Goal: Task Accomplishment & Management: Use online tool/utility

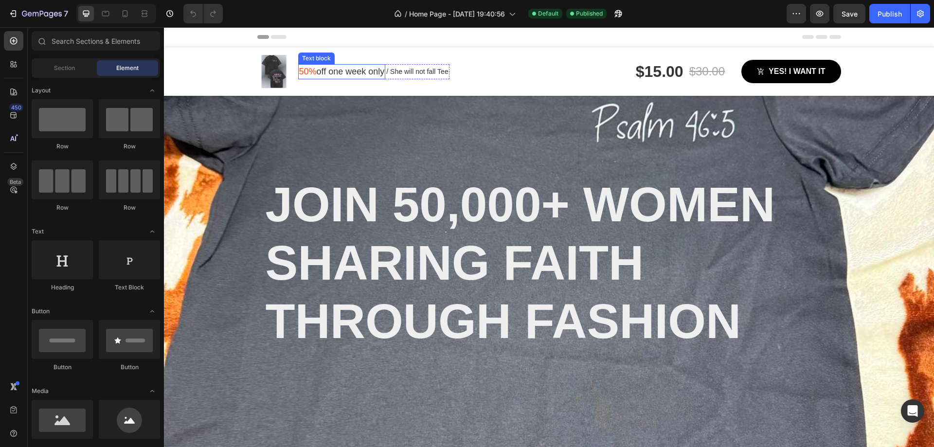
click at [330, 70] on p "50% off one week only" at bounding box center [342, 71] width 86 height 13
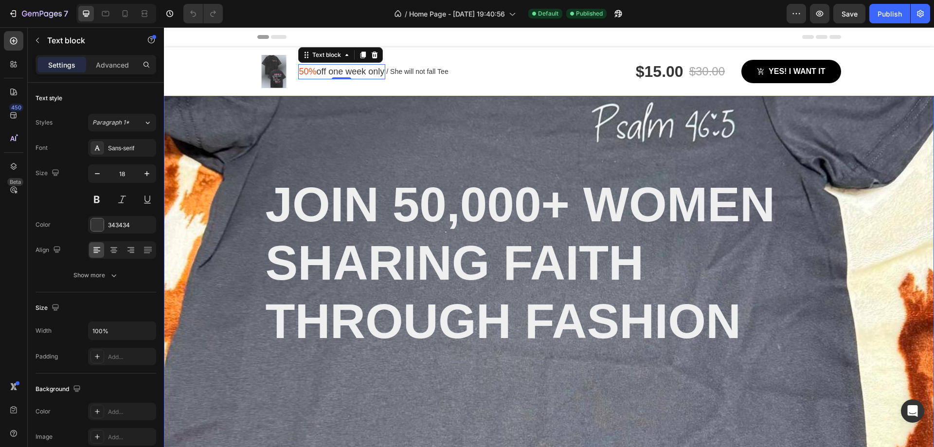
click at [170, 149] on div "Overlay" at bounding box center [549, 303] width 770 height 414
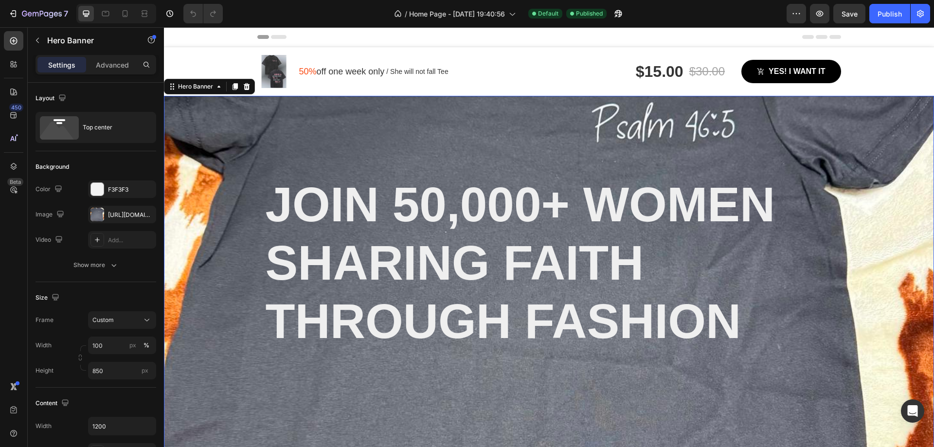
click at [201, 154] on div "Overlay" at bounding box center [549, 303] width 770 height 414
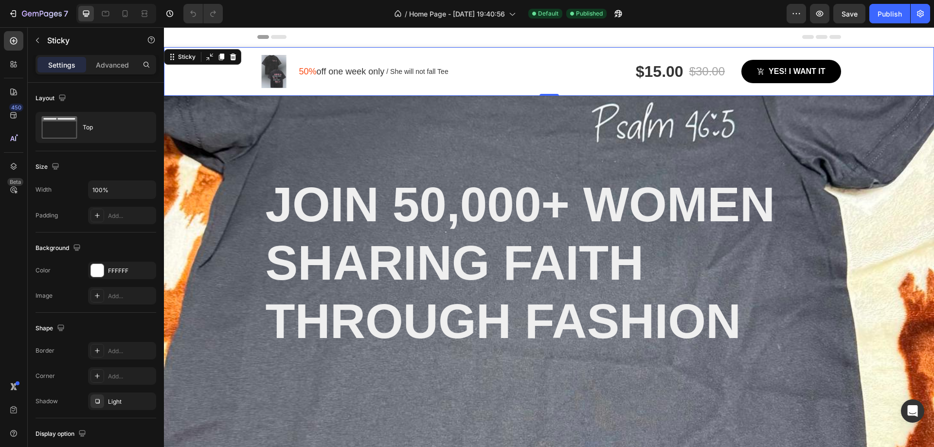
click at [214, 57] on div "Image 50% off one week only Text block / She will not fall Tee Text block Row R…" at bounding box center [549, 71] width 770 height 49
click at [207, 157] on div "Overlay" at bounding box center [549, 303] width 770 height 414
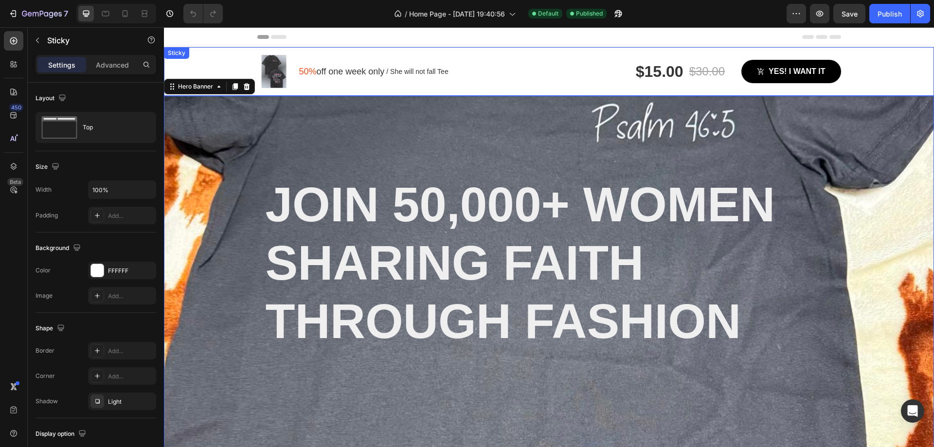
click at [213, 69] on div "Image 50% off one week only Text block / She will not fall Tee Text block Row R…" at bounding box center [549, 71] width 770 height 49
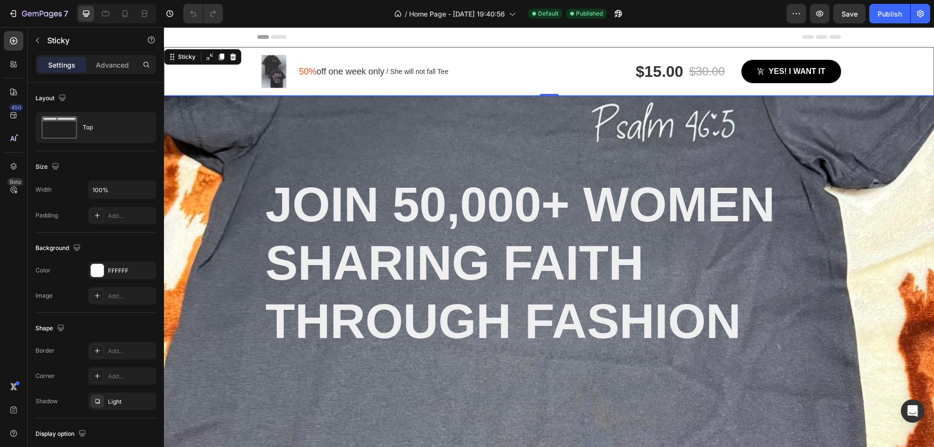
click at [220, 158] on div "Overlay" at bounding box center [549, 303] width 770 height 414
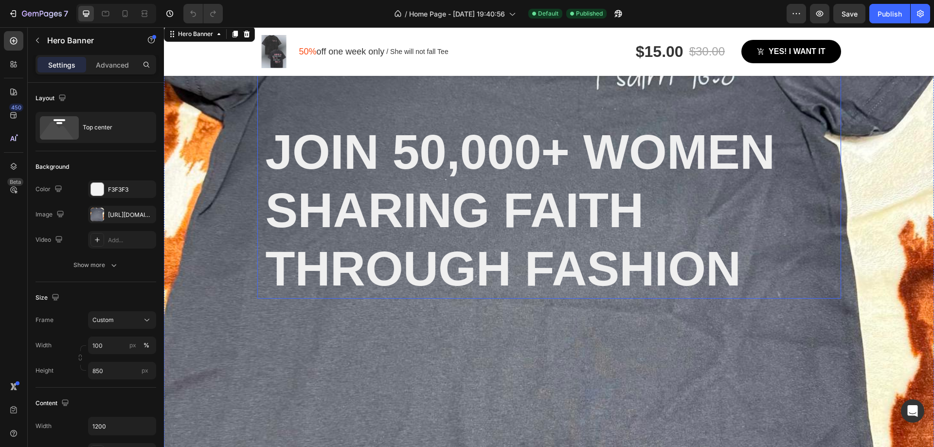
scroll to position [49, 0]
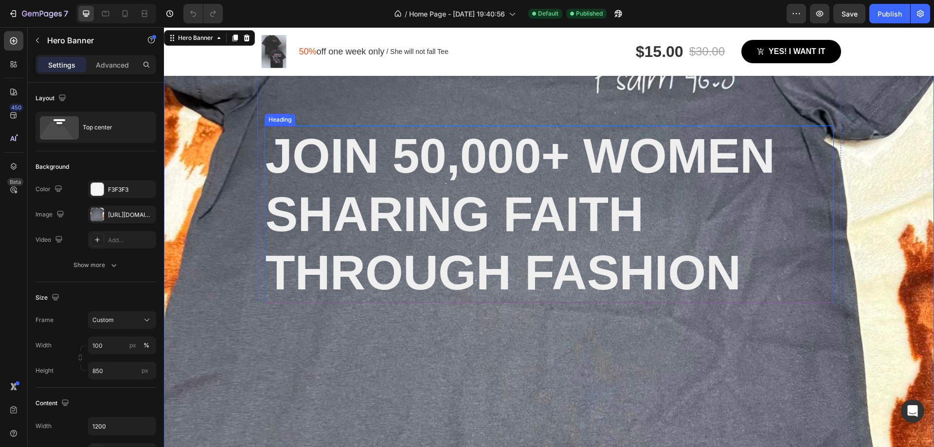
click at [534, 110] on div "Join 50,000+ Women Sharing Faith Through Fashion Heading Row" at bounding box center [549, 174] width 584 height 255
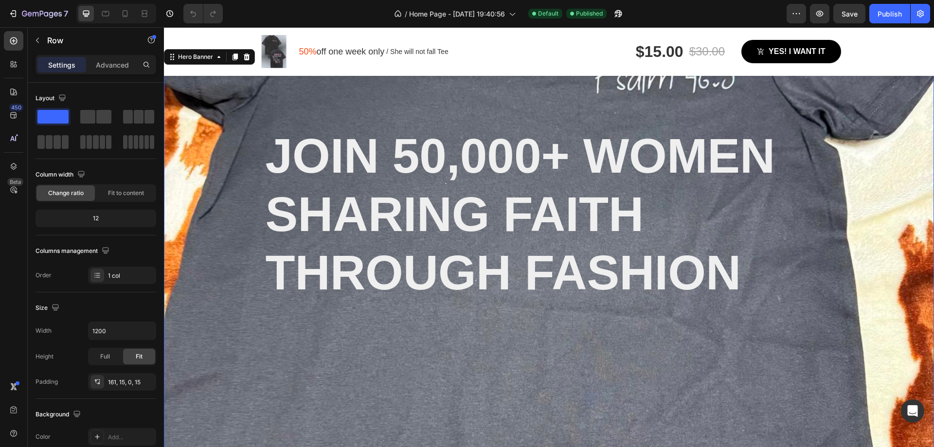
click at [224, 128] on div "Overlay" at bounding box center [549, 254] width 770 height 414
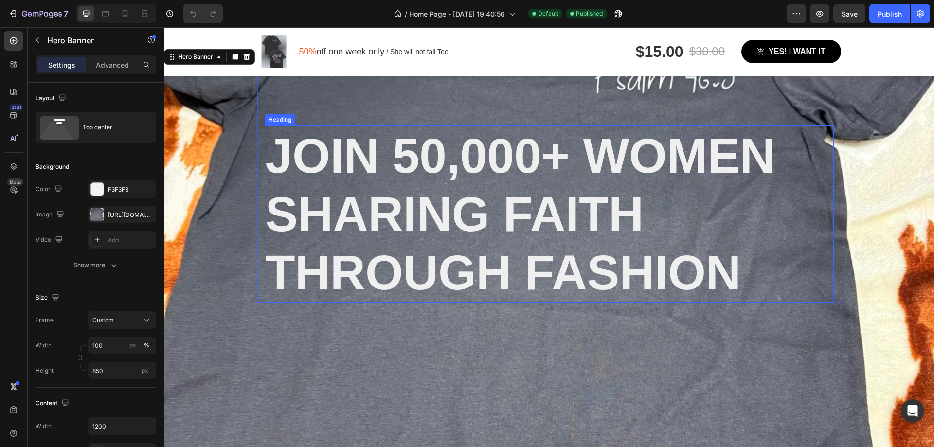
click at [499, 147] on strong "Join 50,000+ Women Sharing Faith Through Fashion" at bounding box center [521, 213] width 510 height 171
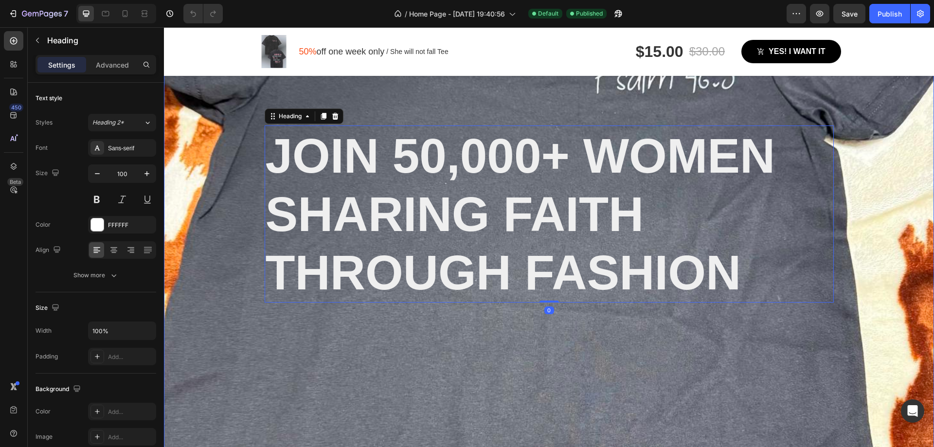
click at [209, 157] on div "Overlay" at bounding box center [549, 254] width 770 height 414
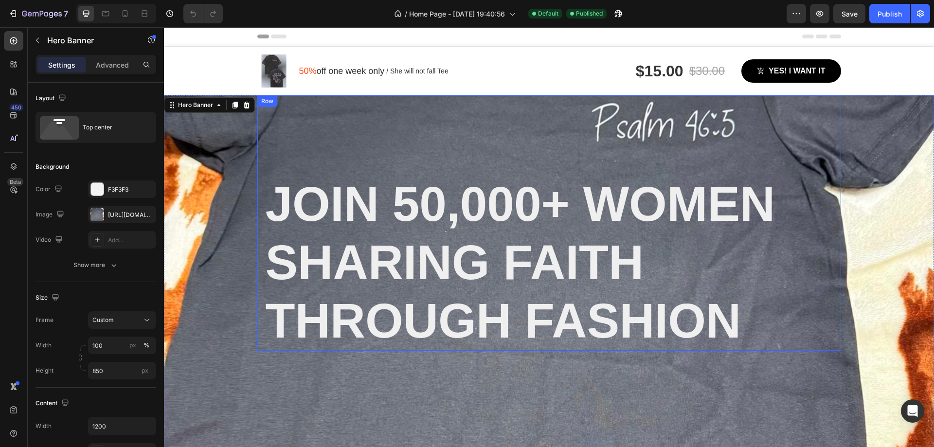
scroll to position [0, 0]
click at [16, 67] on icon at bounding box center [15, 66] width 3 height 3
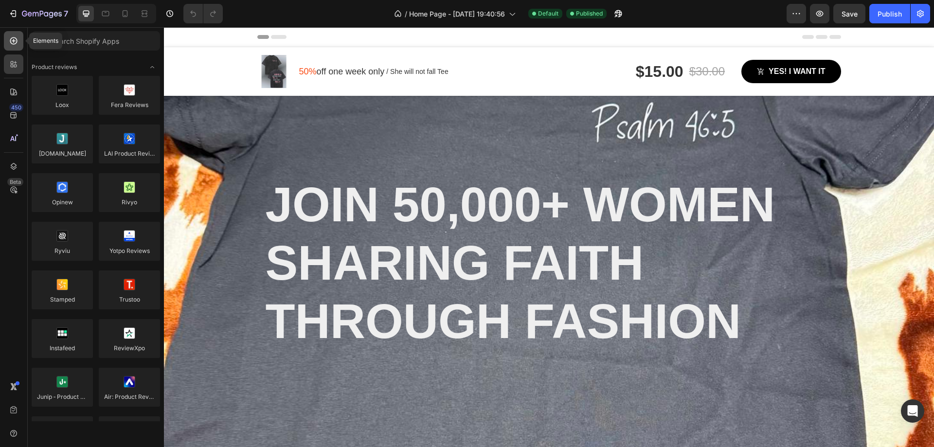
click at [10, 49] on div at bounding box center [13, 40] width 19 height 19
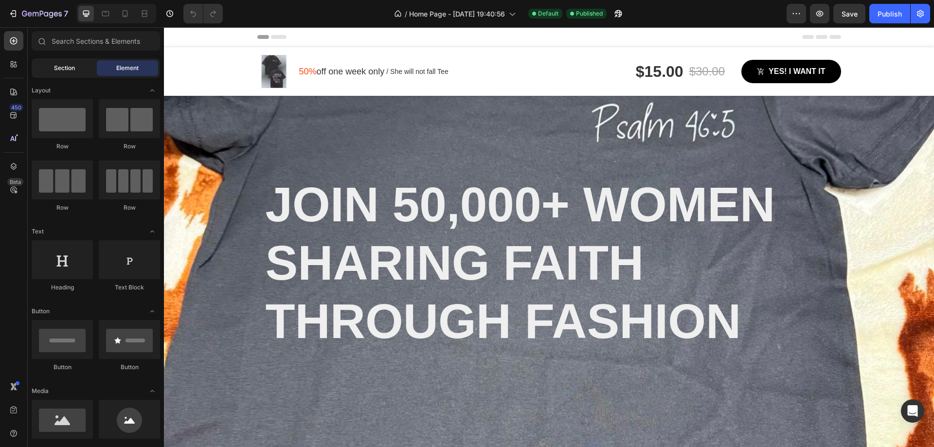
click at [54, 72] on span "Section" at bounding box center [64, 68] width 21 height 9
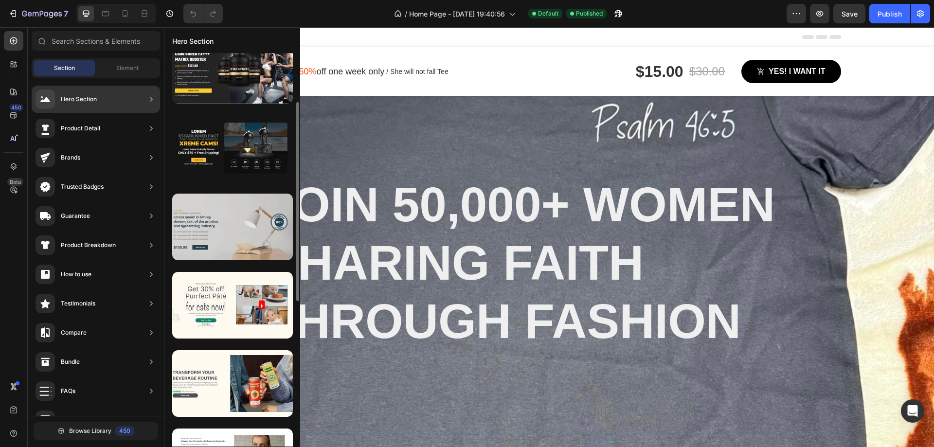
scroll to position [146, 0]
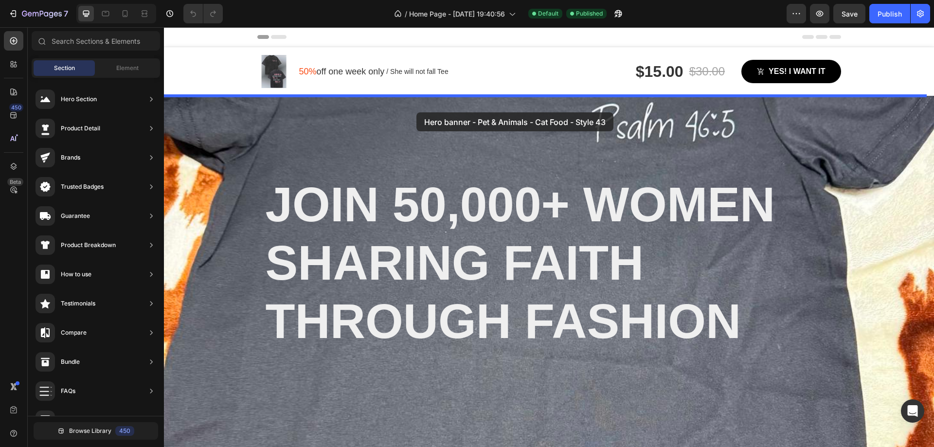
drag, startPoint x: 393, startPoint y: 292, endPoint x: 416, endPoint y: 112, distance: 181.0
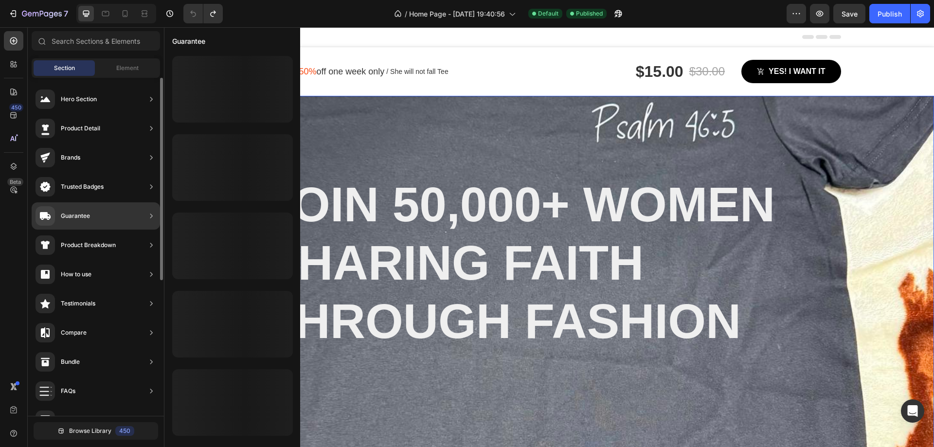
scroll to position [0, 0]
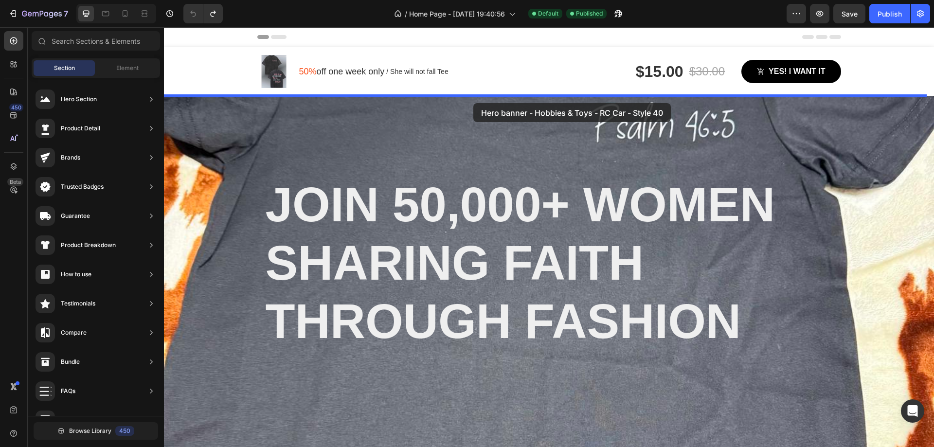
drag, startPoint x: 417, startPoint y: 134, endPoint x: 473, endPoint y: 103, distance: 64.2
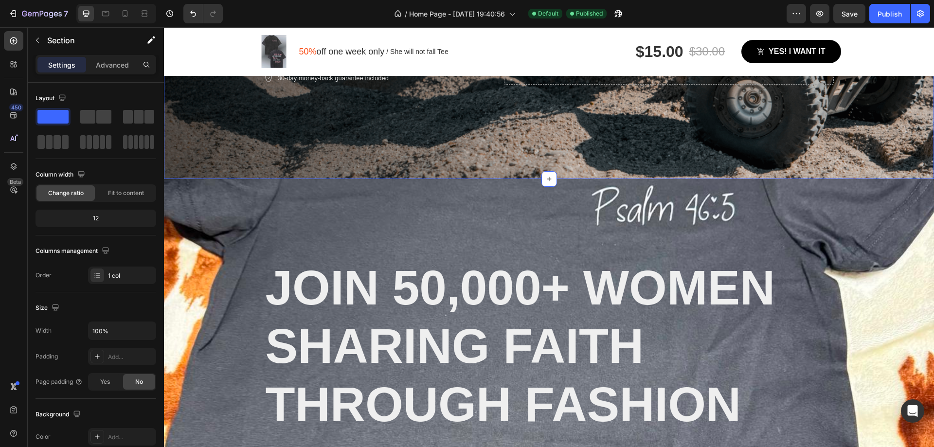
scroll to position [292, 0]
click at [202, 208] on div "Overlay" at bounding box center [549, 386] width 770 height 414
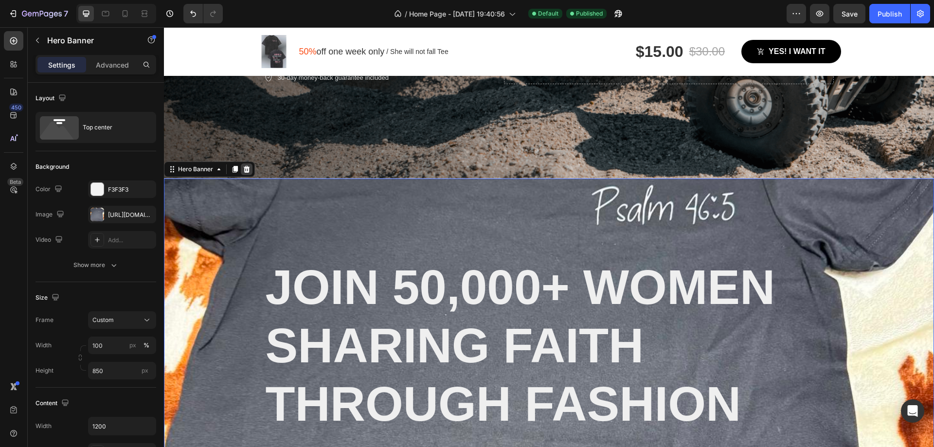
click at [251, 165] on div at bounding box center [247, 169] width 12 height 12
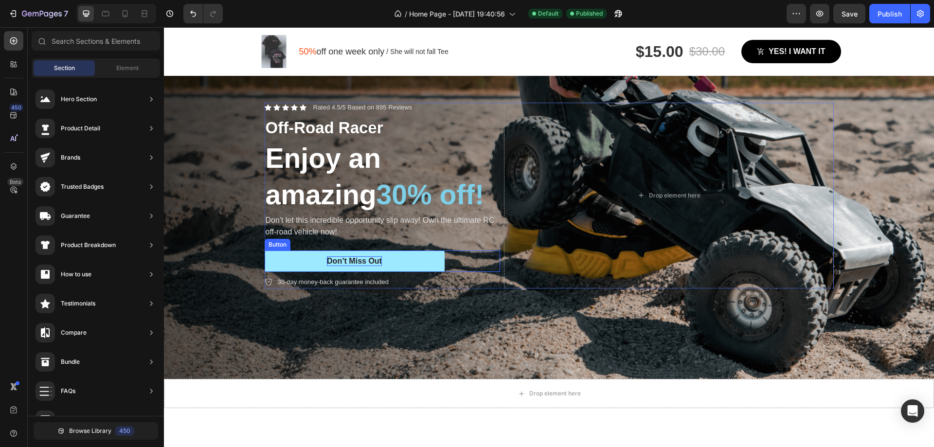
scroll to position [0, 0]
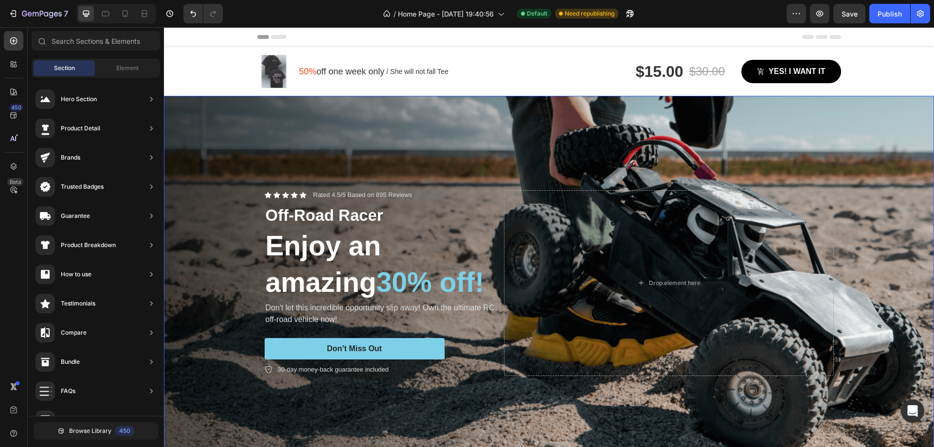
click at [221, 146] on div "Background Image" at bounding box center [549, 283] width 770 height 375
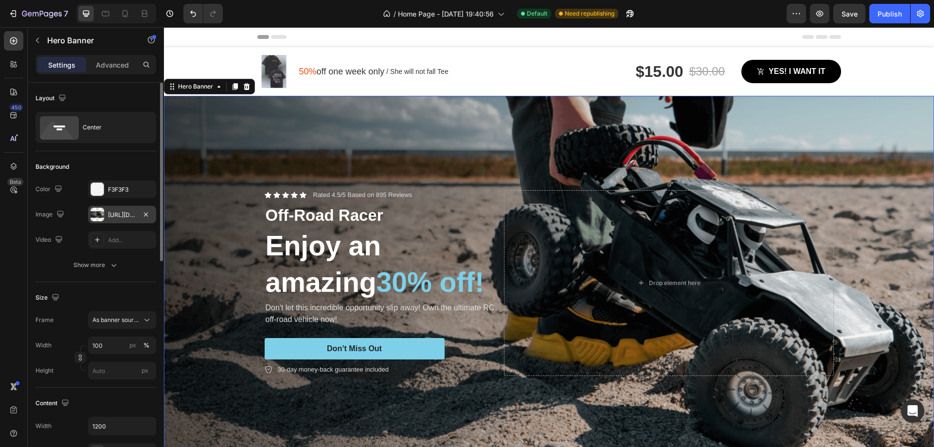
click at [118, 217] on div "[URL][DOMAIN_NAME]" at bounding box center [122, 215] width 28 height 9
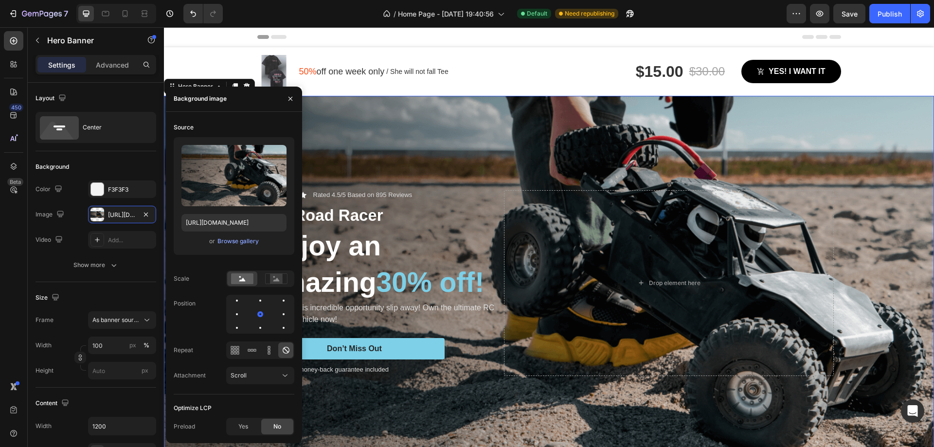
click at [247, 247] on div "Upload Image [URL][DOMAIN_NAME] or Browse gallery" at bounding box center [234, 196] width 121 height 118
click at [247, 244] on div "Browse gallery" at bounding box center [237, 241] width 41 height 9
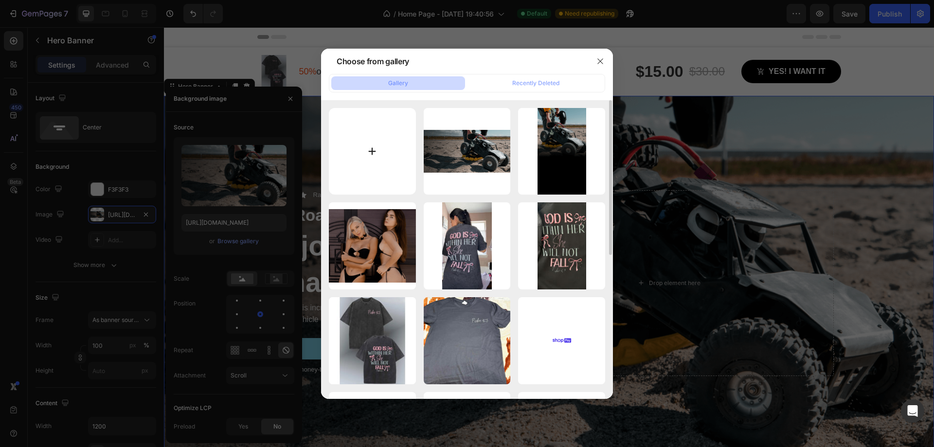
click at [385, 152] on input "file" at bounding box center [372, 151] width 87 height 87
type input "C:\fakepath\pexels-cottonbro-4710936.jpg"
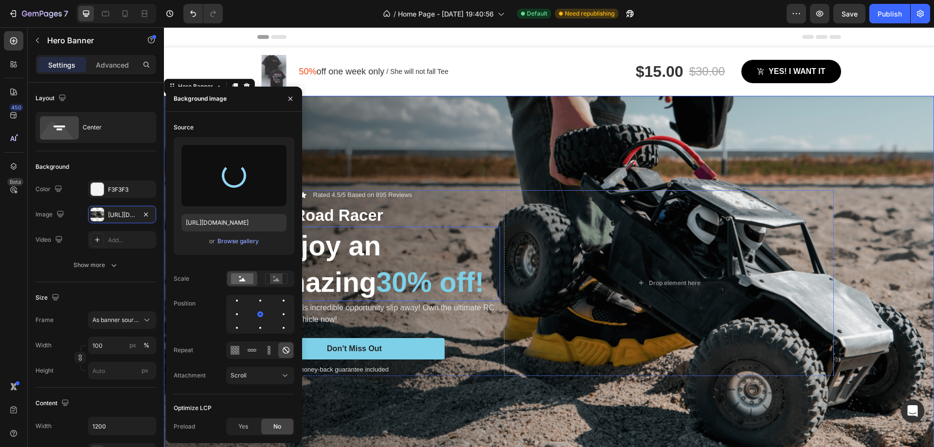
type input "[URL][DOMAIN_NAME]"
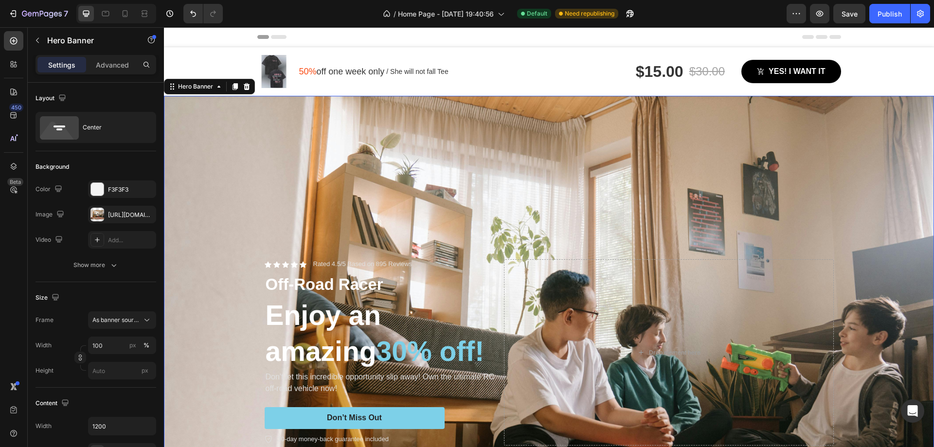
click at [452, 155] on div "Background Image" at bounding box center [549, 352] width 770 height 513
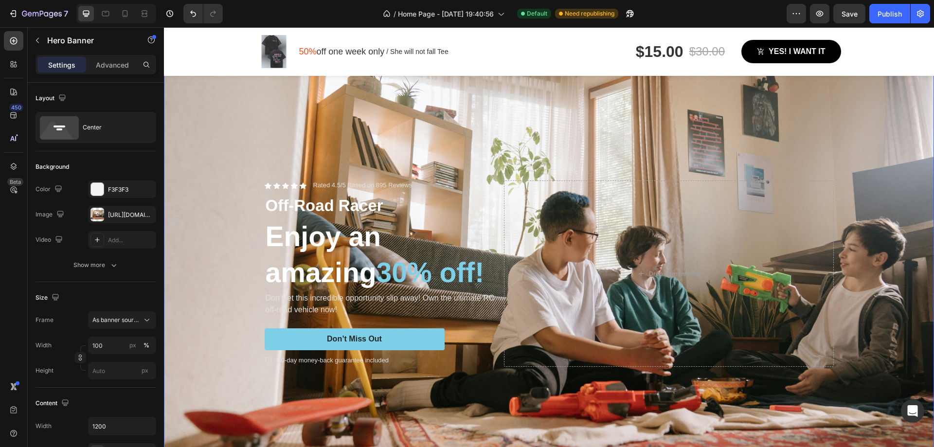
scroll to position [97, 0]
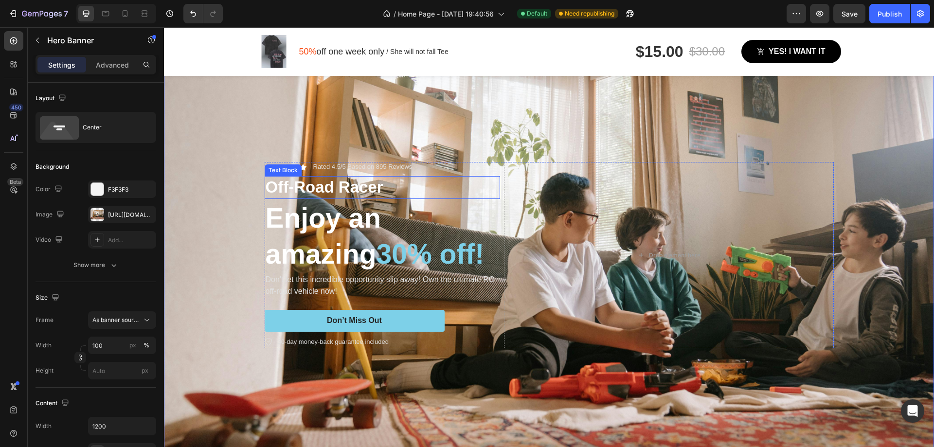
click at [349, 182] on p "Off-Road Racer" at bounding box center [383, 187] width 234 height 21
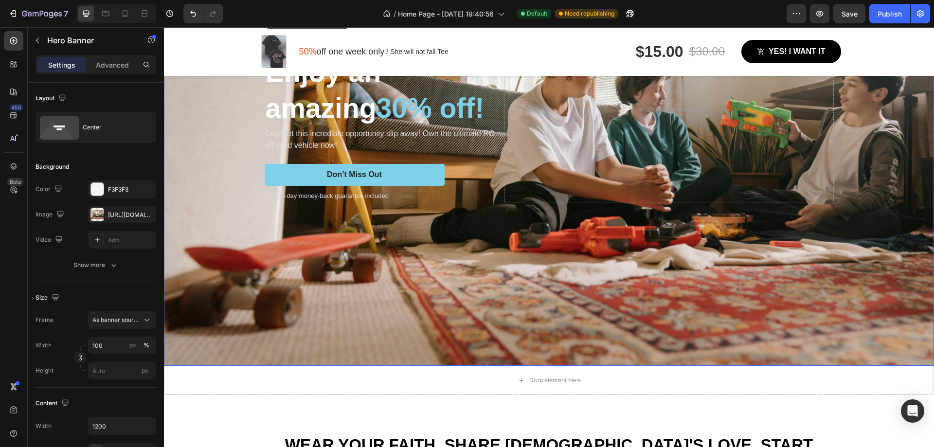
click at [669, 319] on div "Background Image" at bounding box center [549, 109] width 770 height 513
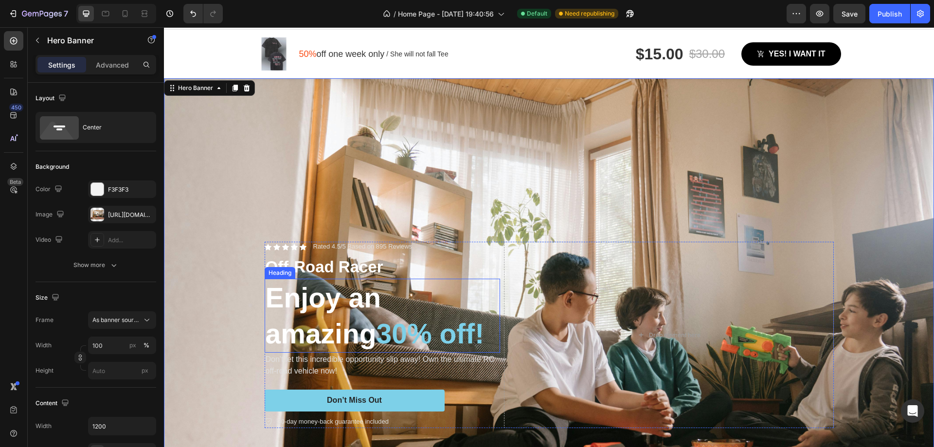
scroll to position [49, 0]
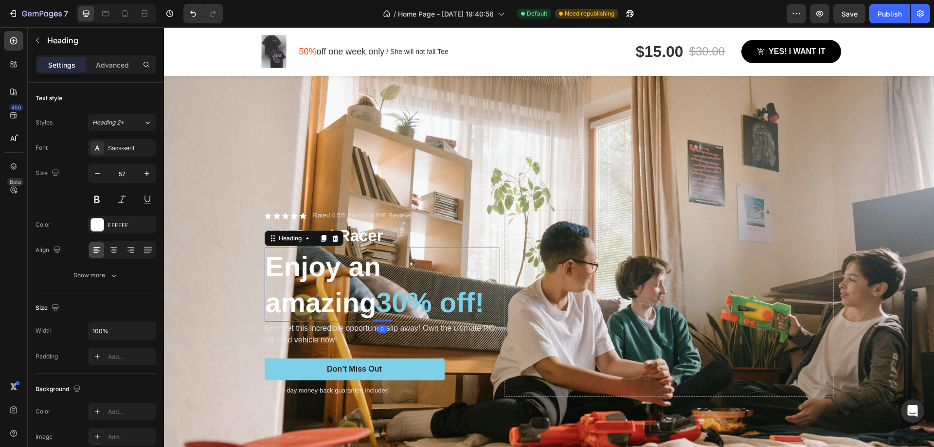
click at [334, 295] on h2 "Enjoy an amazing 30% off!" at bounding box center [382, 285] width 235 height 74
click at [358, 233] on p "Off-Road Racer" at bounding box center [383, 236] width 234 height 21
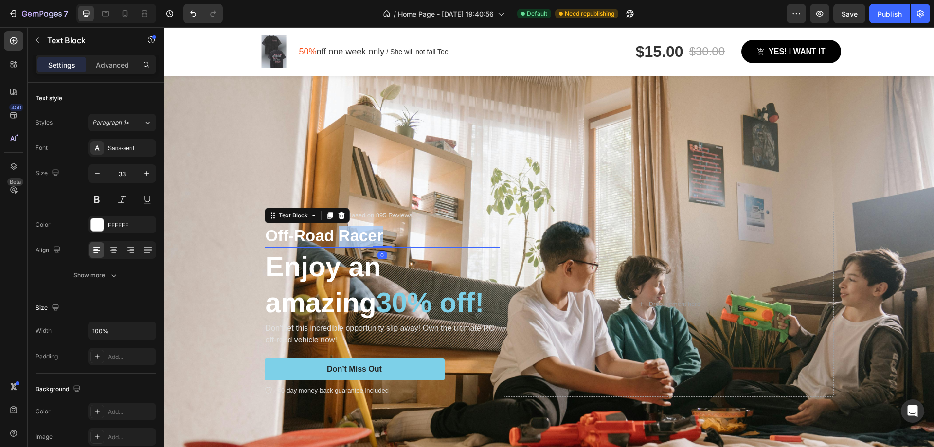
click at [358, 233] on p "Off-Road Racer" at bounding box center [383, 236] width 234 height 21
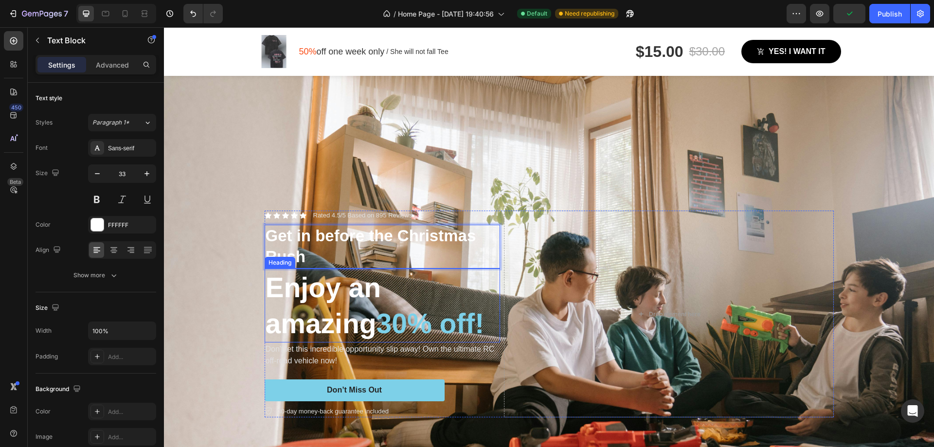
click at [347, 291] on h2 "Enjoy an amazing 30% off!" at bounding box center [382, 306] width 235 height 74
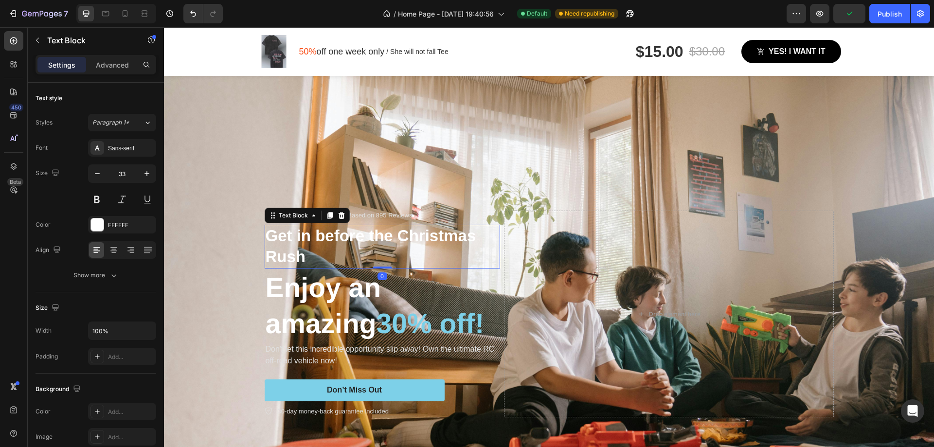
click at [454, 242] on p "Get in before the Christmas Rush" at bounding box center [383, 247] width 234 height 42
click at [463, 200] on div "Icon Icon Icon Icon Icon Icon List Rated 4.5/5 Based on 895 Reviews Text Block …" at bounding box center [549, 314] width 584 height 238
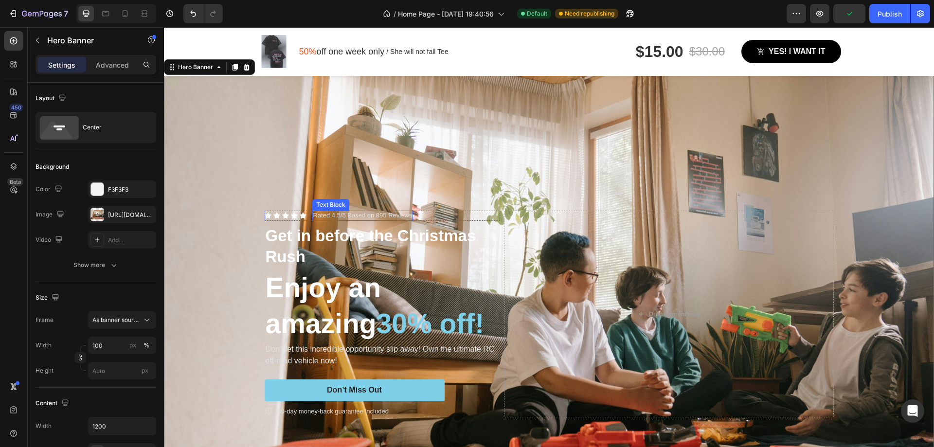
click at [383, 212] on p "Rated 4.5/5 Based on 895 Reviews" at bounding box center [362, 216] width 99 height 8
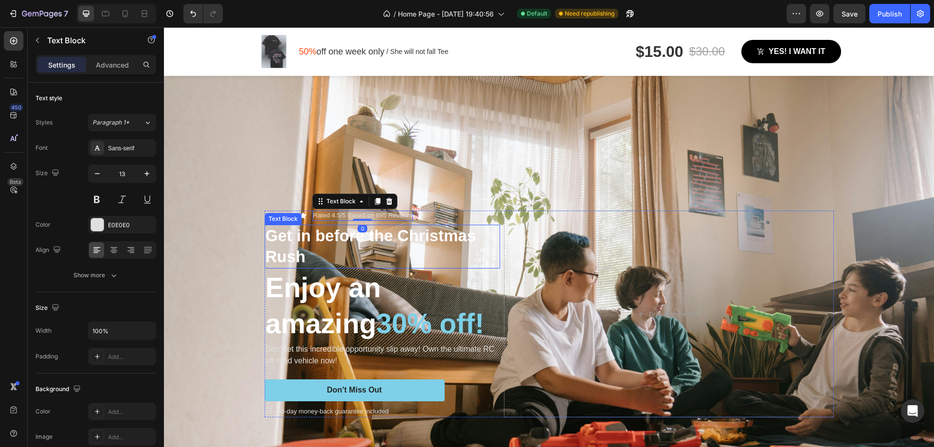
click at [365, 258] on p "Get in before the Christmas Rush" at bounding box center [383, 247] width 234 height 42
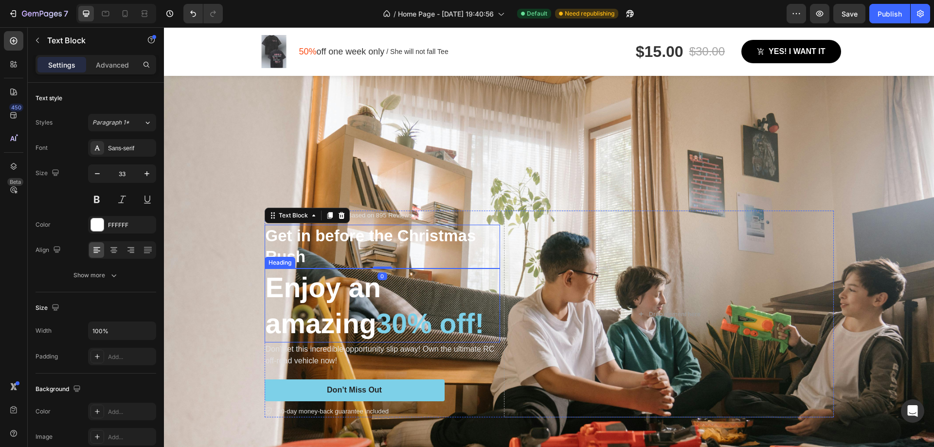
click at [491, 204] on div "Icon Icon Icon Icon Icon Icon List Rated 4.5/5 Based on 895 Reviews Text Block …" at bounding box center [549, 314] width 584 height 238
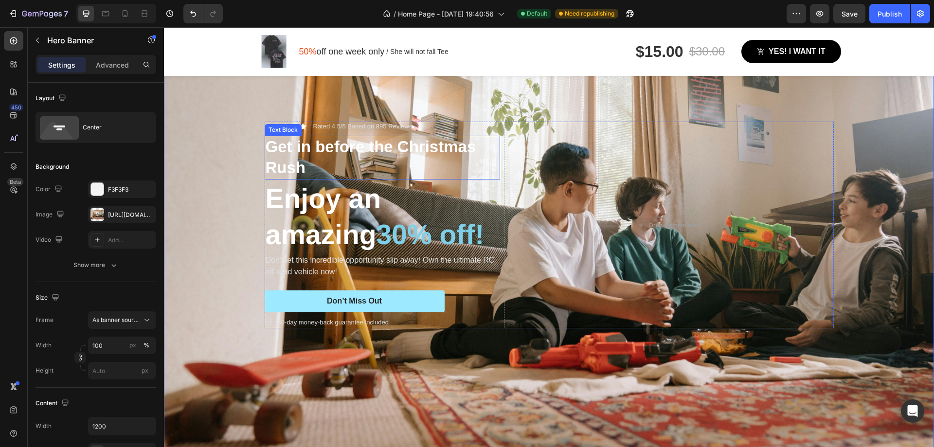
scroll to position [136, 0]
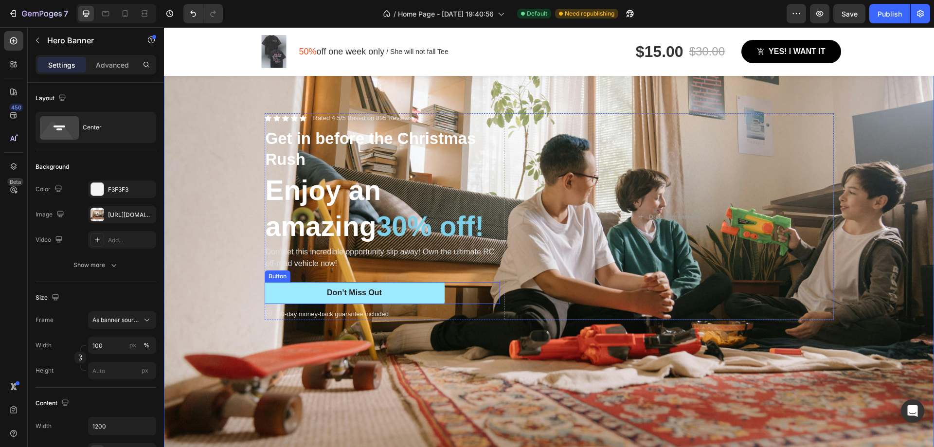
click at [385, 289] on button "Don’t Miss Out" at bounding box center [355, 293] width 180 height 22
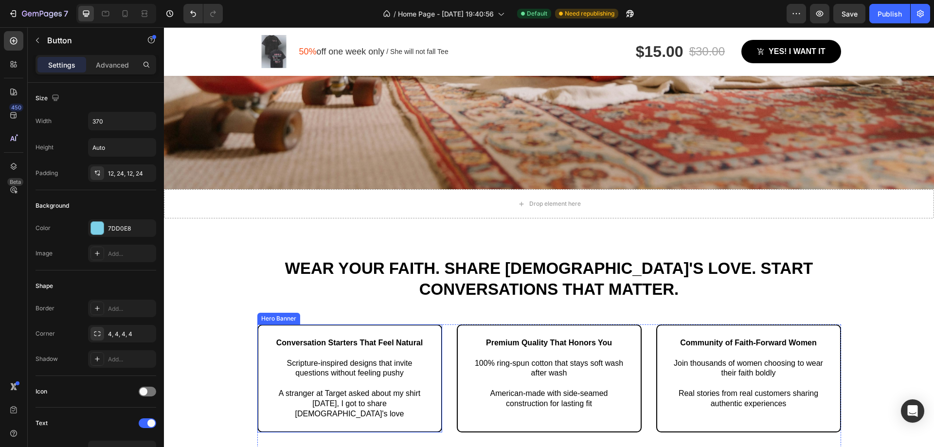
scroll to position [428, 0]
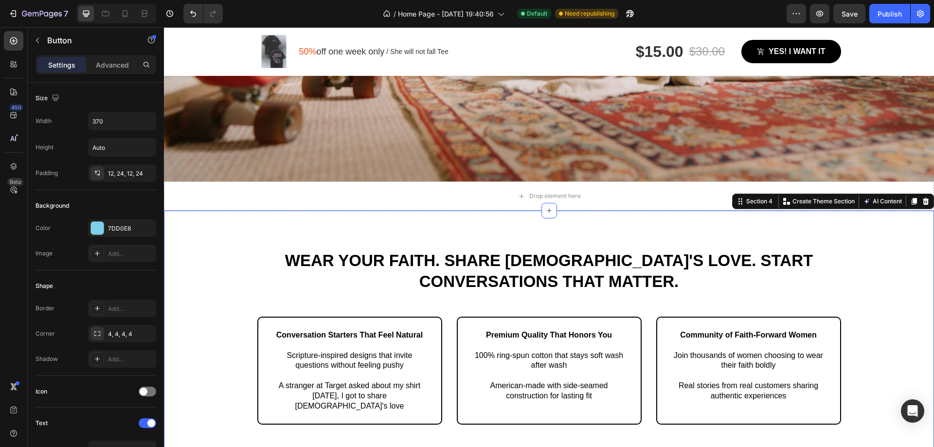
click at [249, 235] on div "Wear Your Faith. Share [DEMOGRAPHIC_DATA]'s Love. Start Conversations That Matt…" at bounding box center [549, 337] width 770 height 253
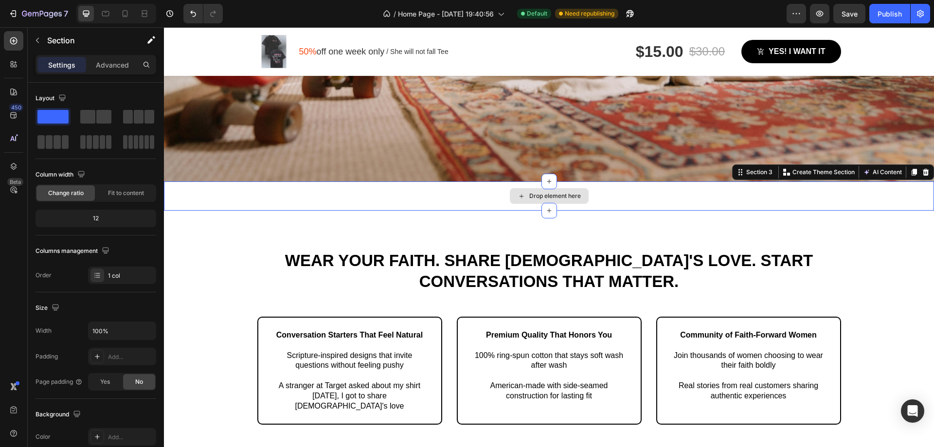
click at [240, 205] on div "Drop element here" at bounding box center [549, 195] width 770 height 29
click at [243, 259] on div "Wear Your Faith. Share [DEMOGRAPHIC_DATA]'s Love. Start Conversations That Matt…" at bounding box center [549, 349] width 756 height 199
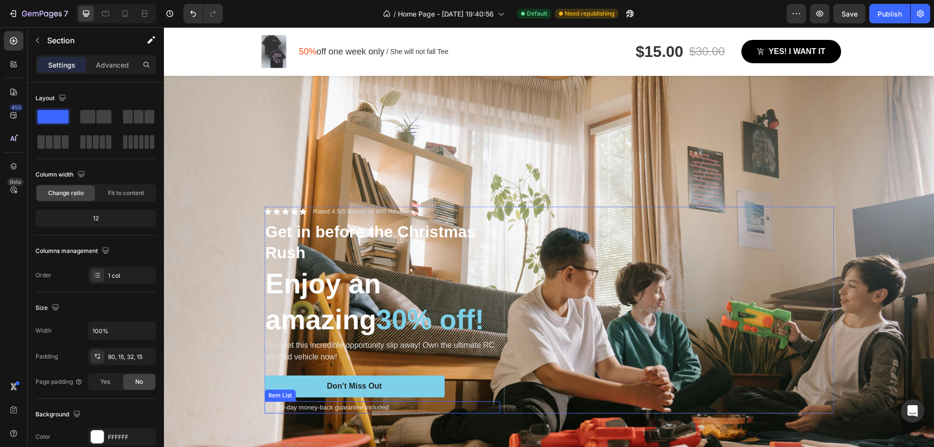
scroll to position [38, 0]
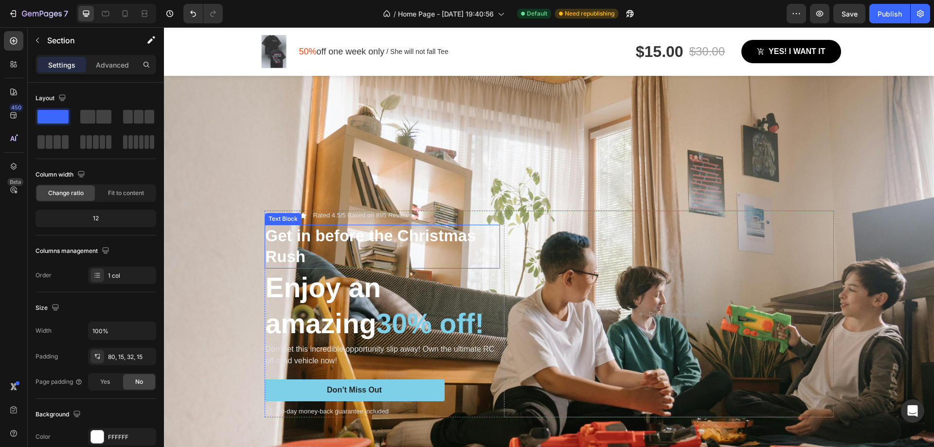
click at [321, 251] on p "Get in before the Christmas Rush" at bounding box center [383, 247] width 234 height 42
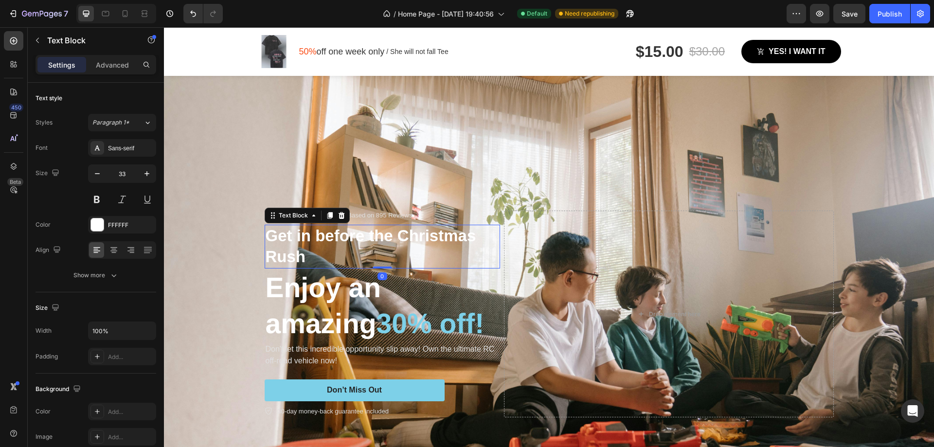
click at [529, 168] on div "Background Image" at bounding box center [549, 313] width 770 height 513
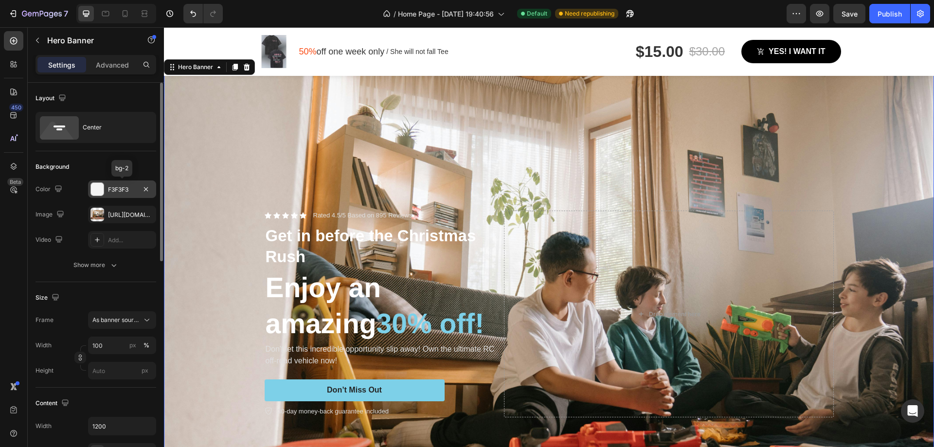
click at [108, 192] on div "F3F3F3" at bounding box center [122, 189] width 28 height 9
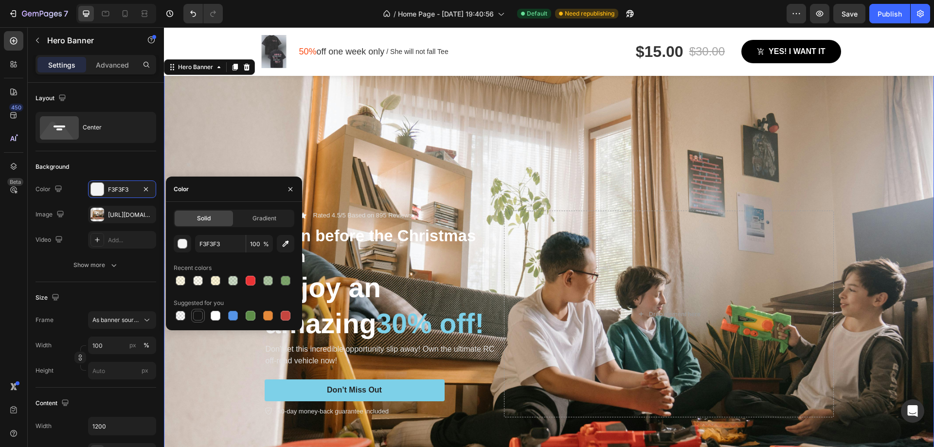
click at [192, 319] on div at bounding box center [198, 316] width 14 height 14
type input "151515"
click at [129, 160] on div "Background" at bounding box center [96, 167] width 121 height 16
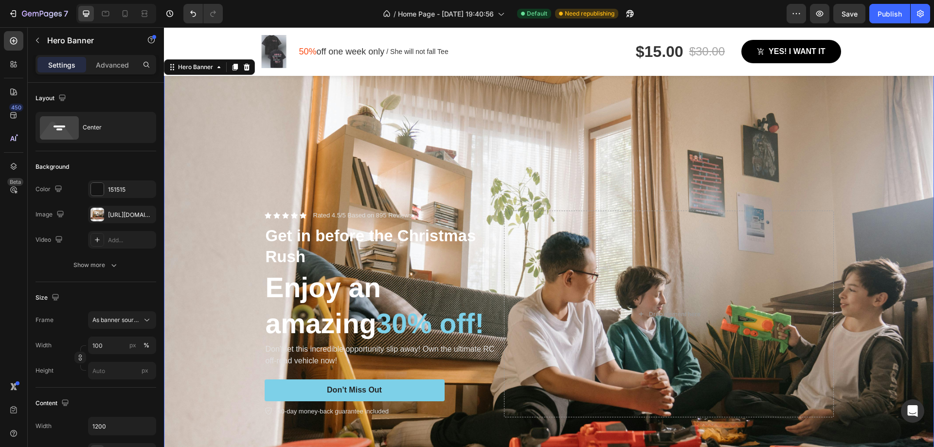
click at [285, 158] on div "Background Image" at bounding box center [549, 313] width 770 height 513
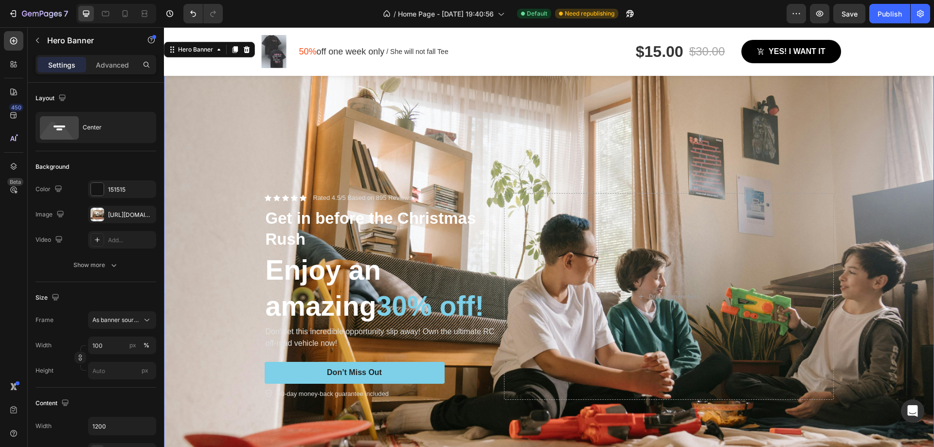
scroll to position [87, 0]
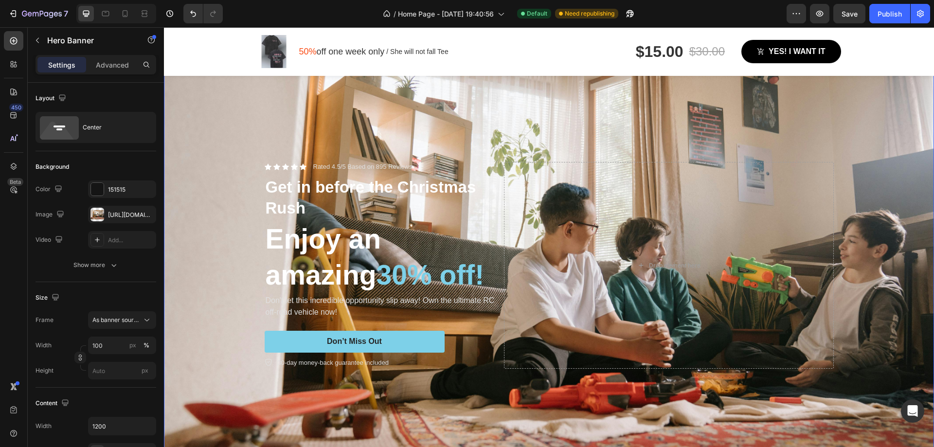
click at [277, 127] on div "Background Image" at bounding box center [549, 265] width 770 height 513
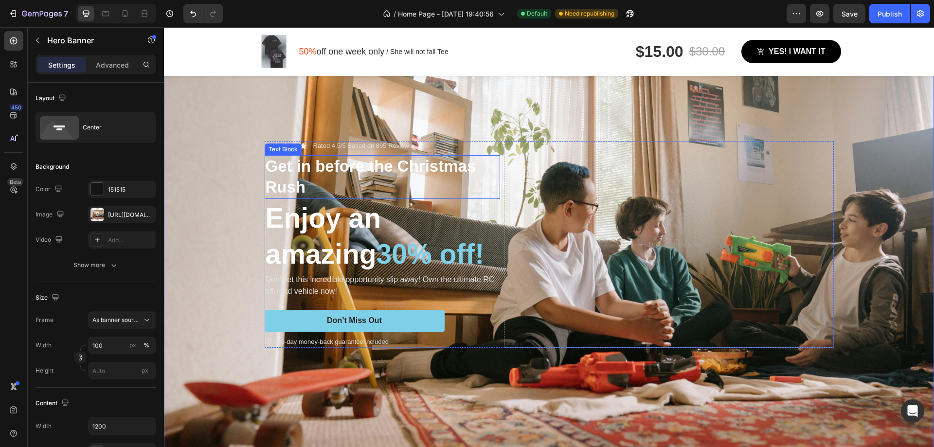
scroll to position [136, 0]
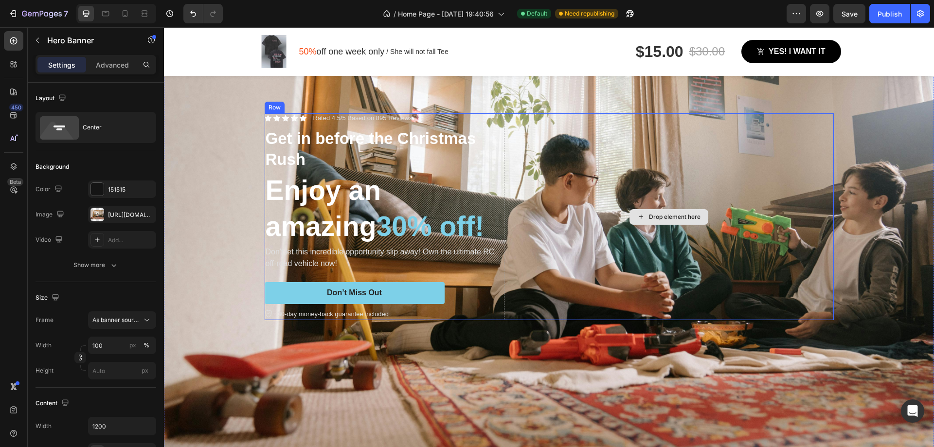
click at [674, 250] on div "Drop element here" at bounding box center [669, 216] width 330 height 207
click at [197, 218] on div "Background Image" at bounding box center [549, 216] width 770 height 513
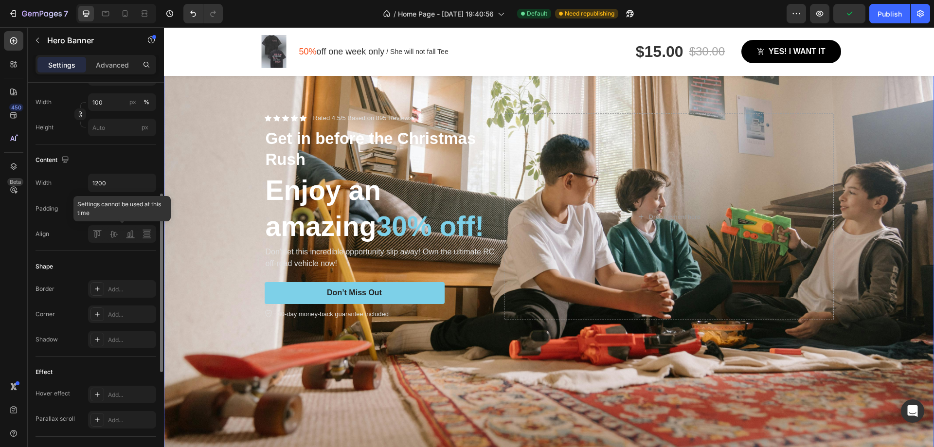
scroll to position [468, 0]
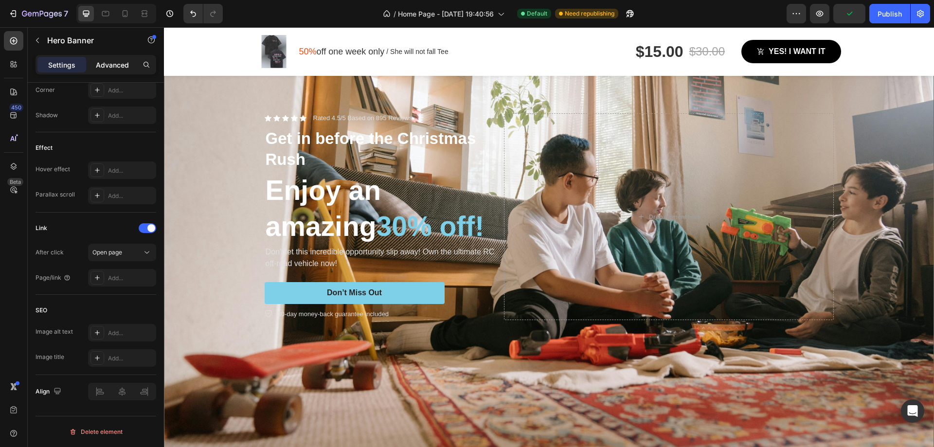
click at [117, 68] on p "Advanced" at bounding box center [112, 65] width 33 height 10
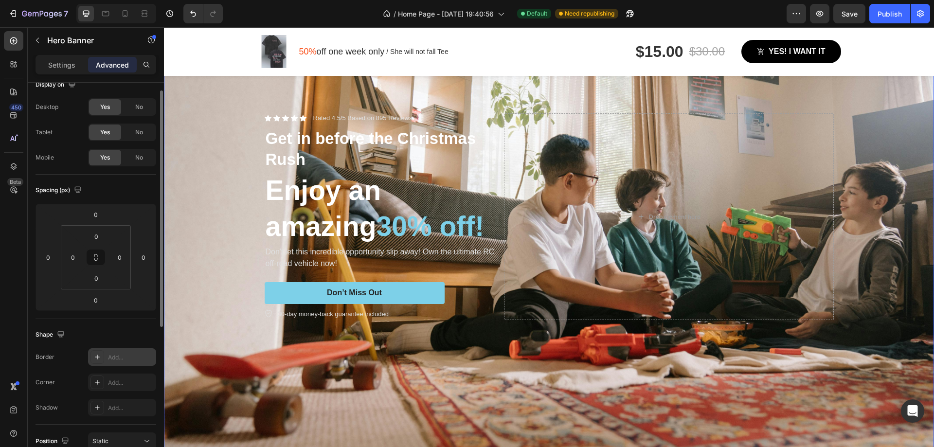
scroll to position [160, 0]
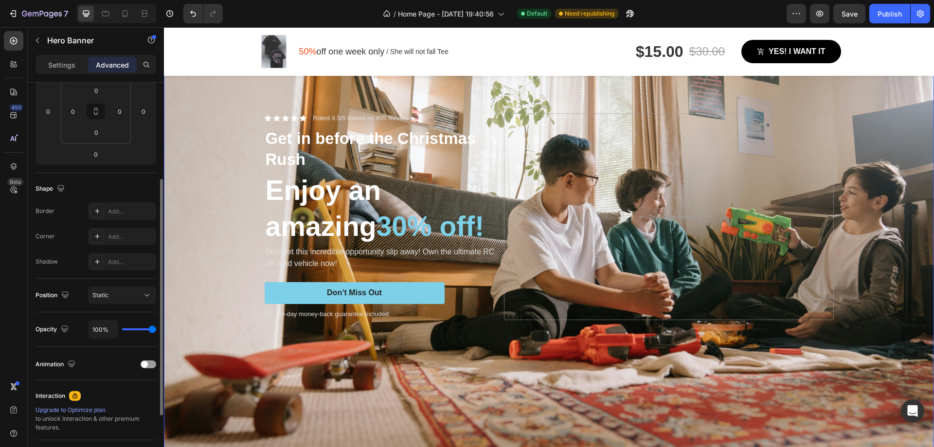
click at [152, 333] on div "100%" at bounding box center [122, 329] width 68 height 18
type input "78%"
type input "78"
type input "76%"
type input "76"
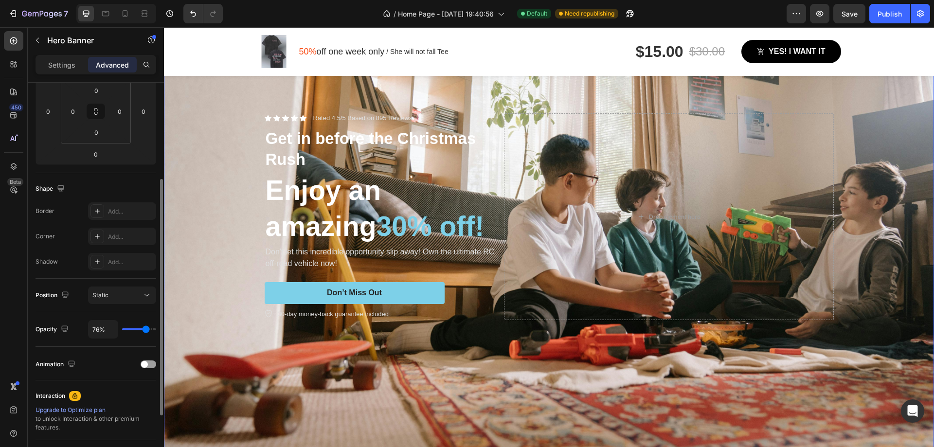
type input "74%"
type input "74"
type input "72%"
type input "72"
type input "67%"
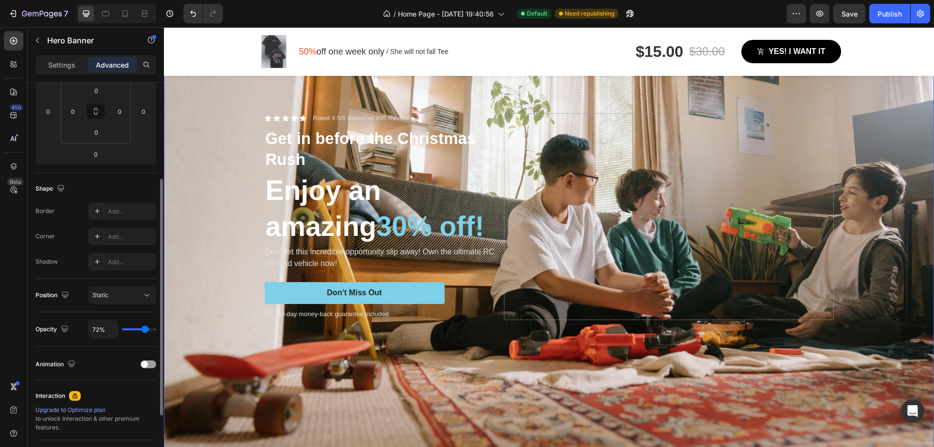
type input "67"
type input "63%"
type input "63"
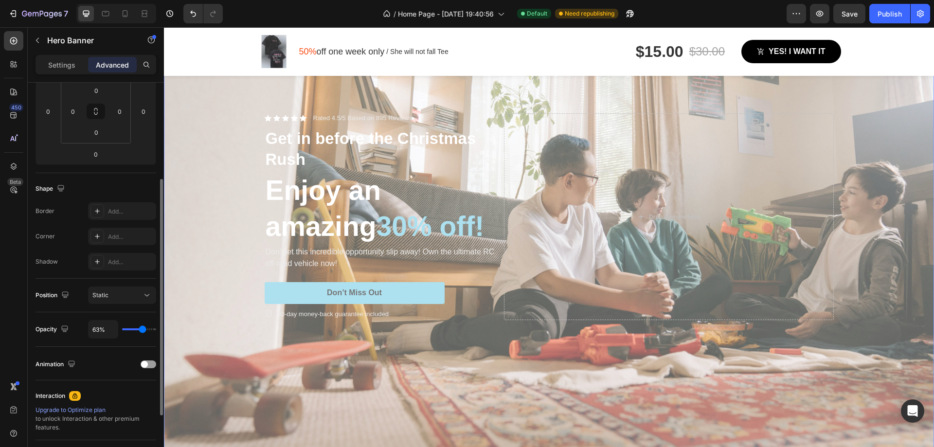
type input "61%"
type input "61"
type input "57%"
type input "57"
type input "56%"
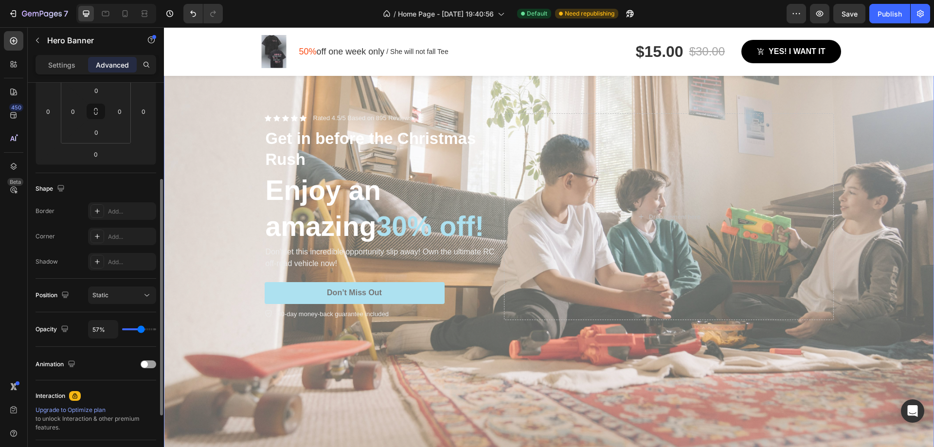
type input "56"
type input "54%"
type input "54"
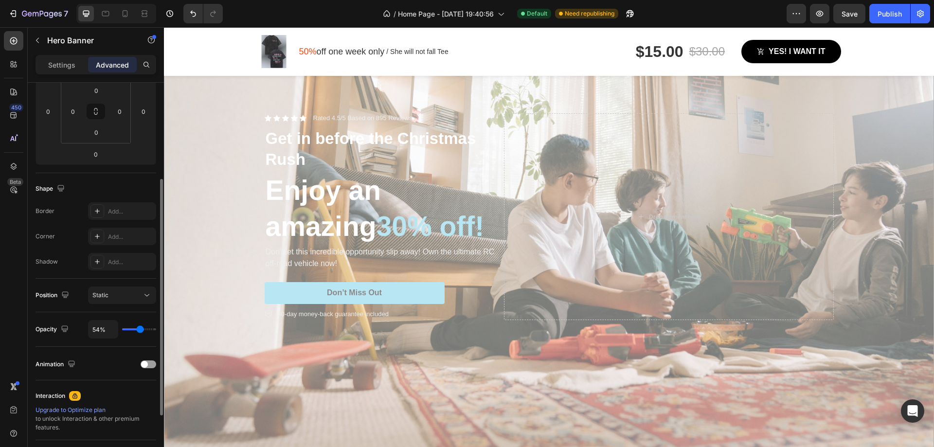
type input "61%"
type input "61"
type input "74%"
type input "74"
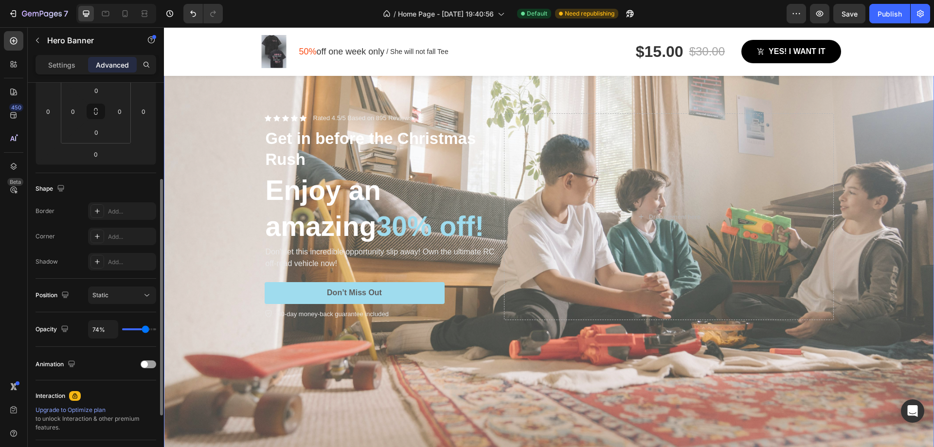
type input "80%"
type input "80"
type input "83%"
type input "83"
type input "87%"
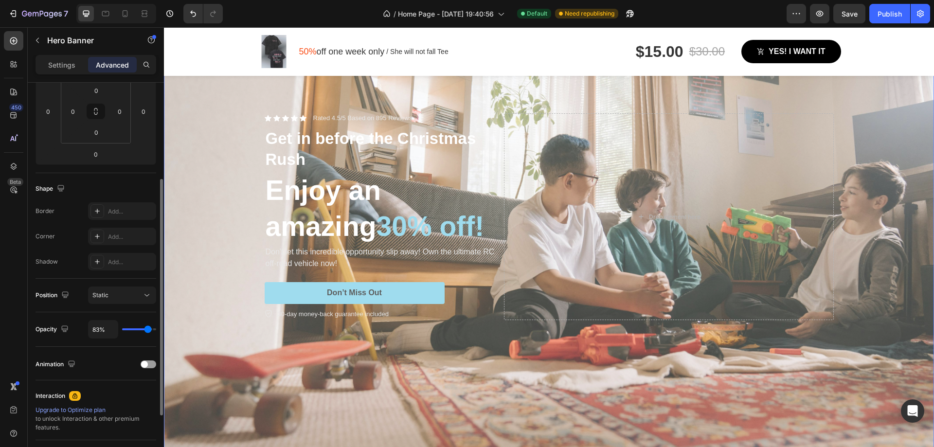
type input "87"
type input "93%"
type input "93"
type input "98%"
type input "98"
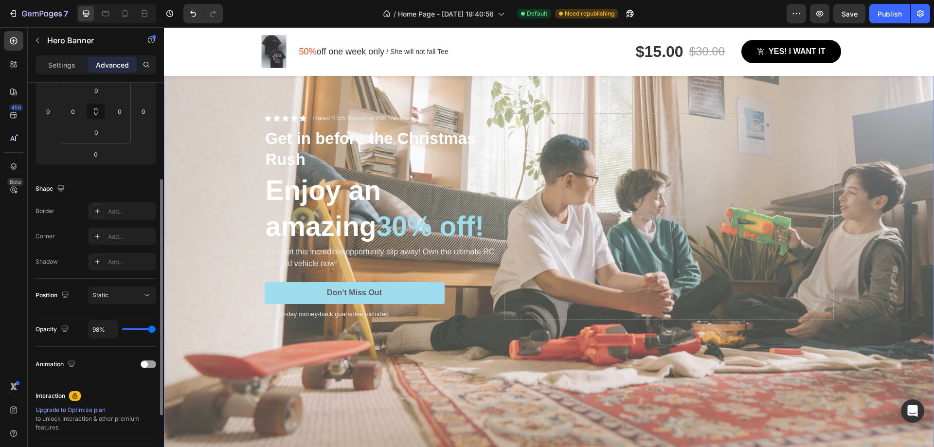
type input "100%"
type input "100"
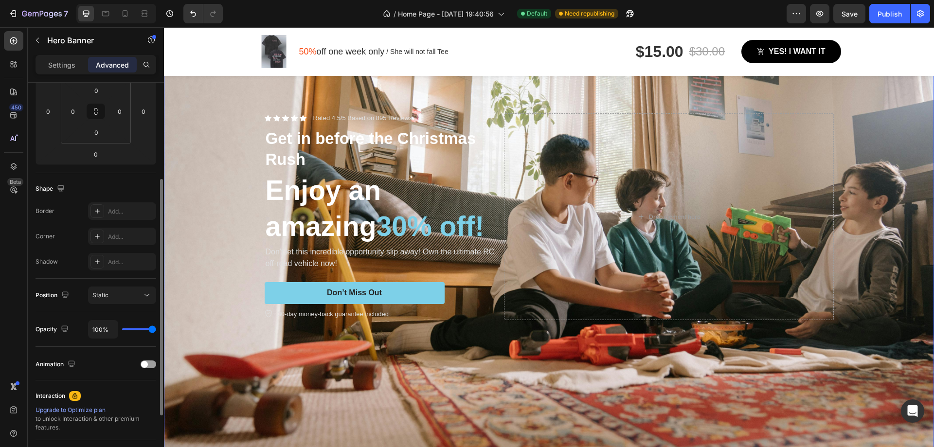
drag, startPoint x: 152, startPoint y: 331, endPoint x: 12, endPoint y: 307, distance: 142.2
click at [156, 330] on input "range" at bounding box center [139, 329] width 34 height 2
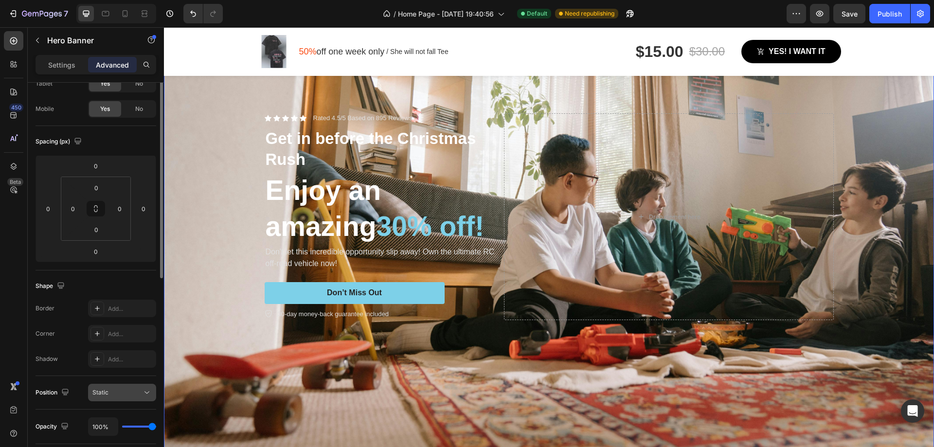
scroll to position [0, 0]
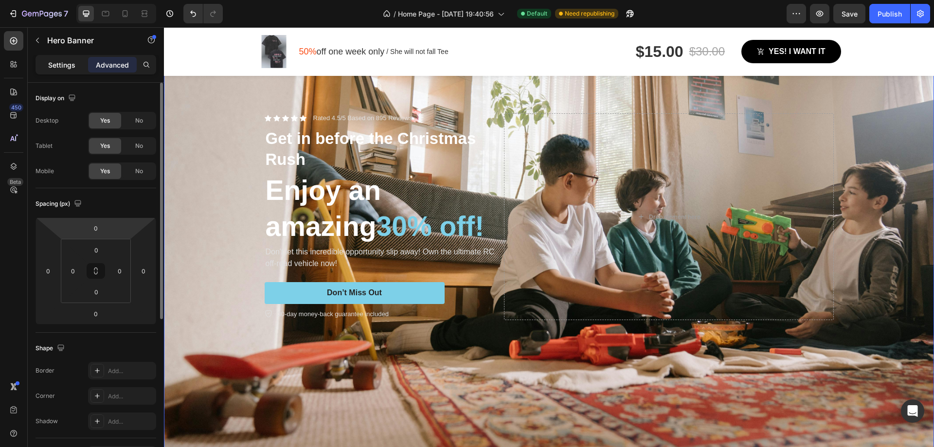
click at [80, 64] on div "Settings" at bounding box center [61, 65] width 49 height 16
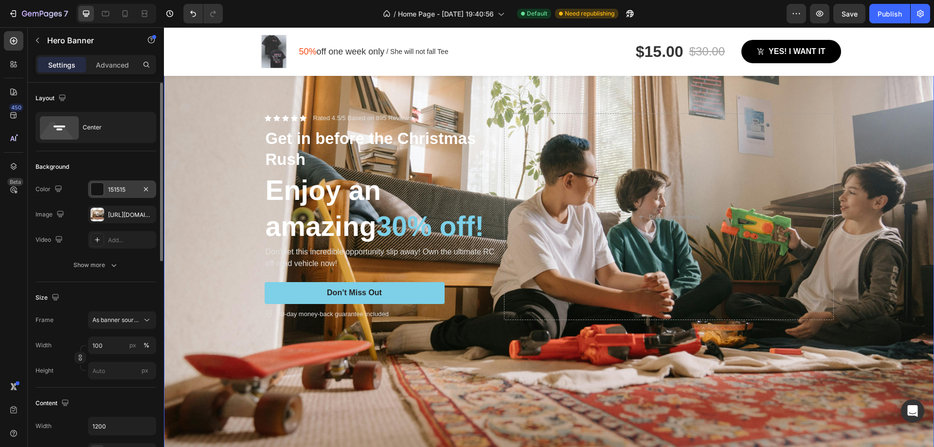
click at [125, 193] on div "151515" at bounding box center [122, 189] width 28 height 9
click at [69, 222] on div "Image [URL][DOMAIN_NAME]" at bounding box center [96, 215] width 121 height 18
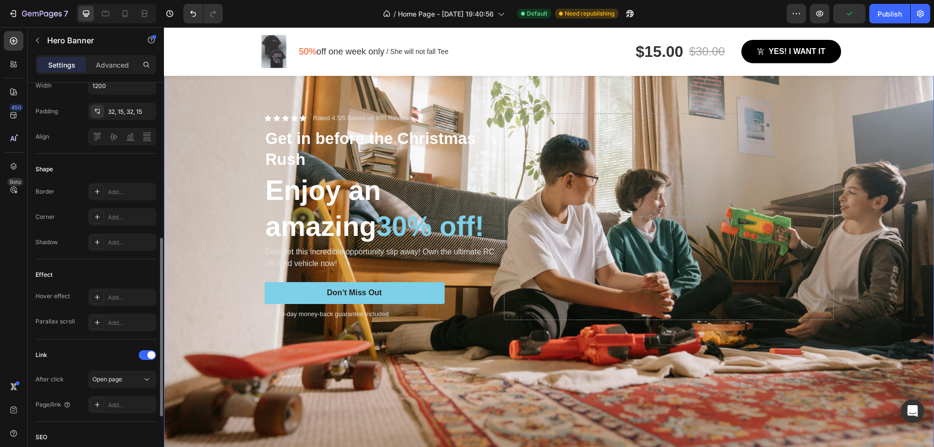
scroll to position [468, 0]
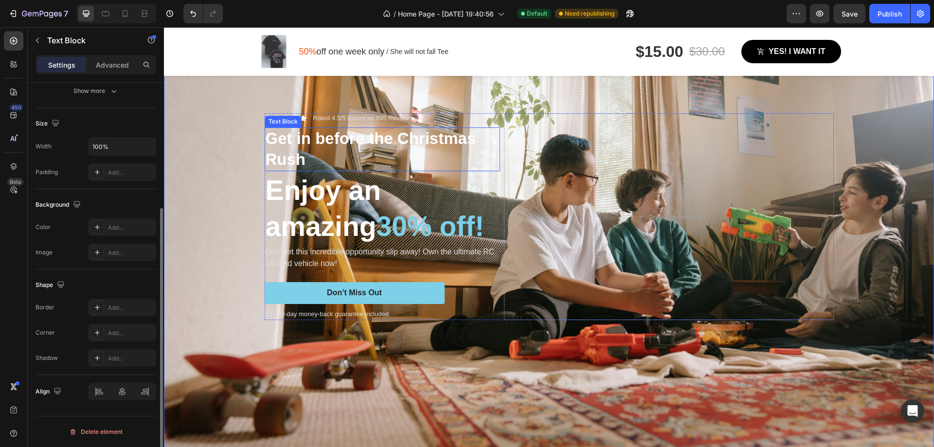
click at [349, 141] on p "Get in before the Christmas Rush" at bounding box center [383, 149] width 234 height 42
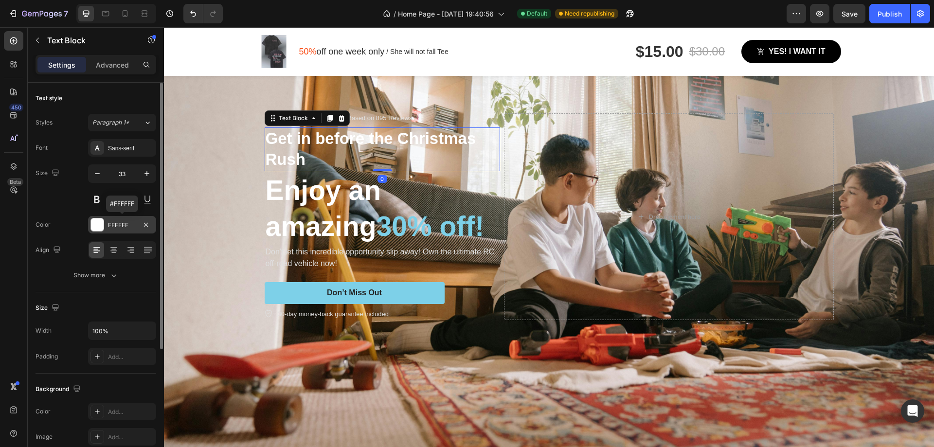
click at [124, 228] on div "FFFFFF" at bounding box center [122, 225] width 28 height 9
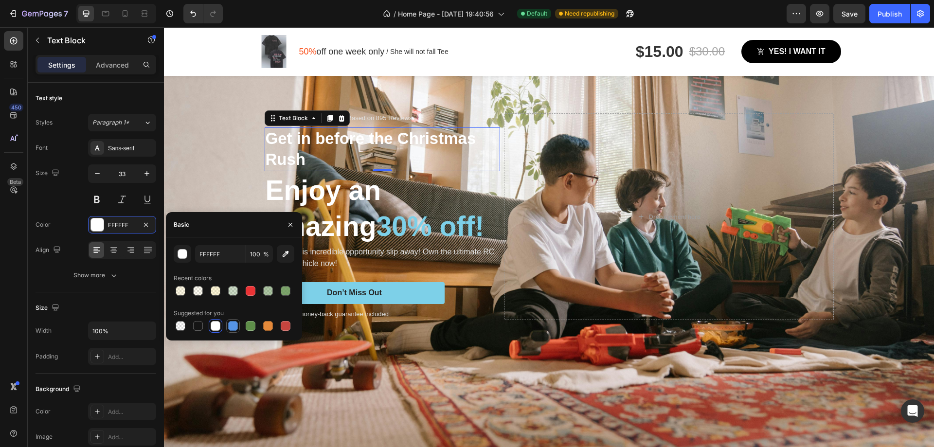
click at [234, 326] on div at bounding box center [233, 326] width 10 height 10
type input "5594E7"
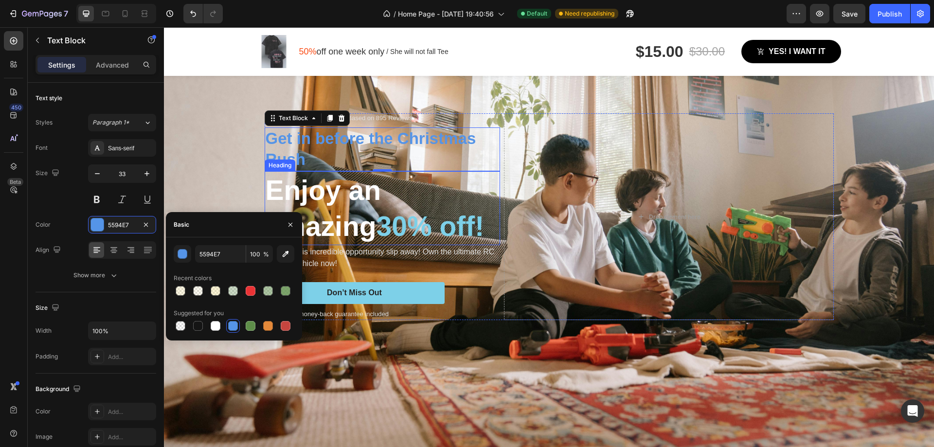
click at [403, 223] on span "30% off!" at bounding box center [431, 226] width 108 height 31
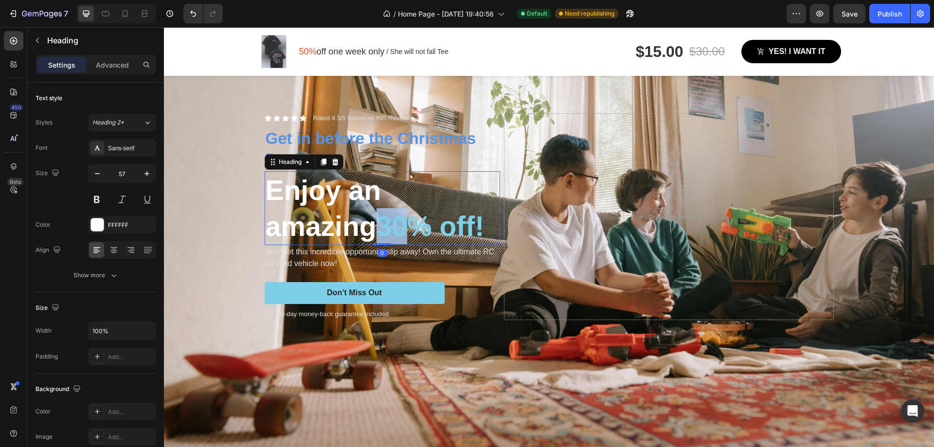
click at [403, 223] on span "30% off!" at bounding box center [431, 226] width 108 height 31
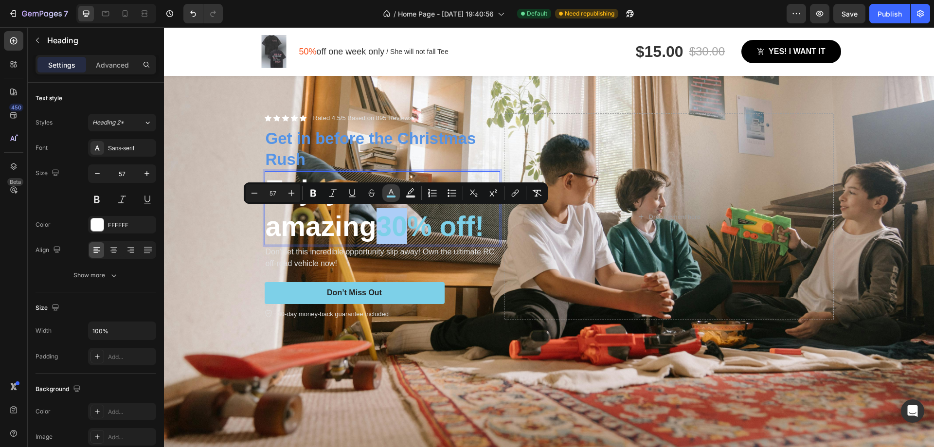
click at [389, 192] on icon "Editor contextual toolbar" at bounding box center [391, 193] width 10 height 10
type input "7DD0E8"
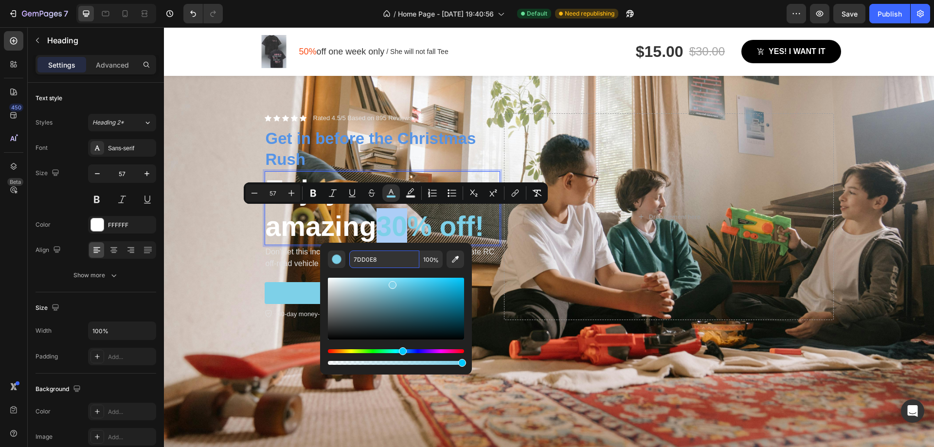
click at [377, 262] on input "7DD0E8" at bounding box center [384, 260] width 70 height 18
click at [328, 146] on p "Get in before the Christmas Rush" at bounding box center [383, 149] width 234 height 42
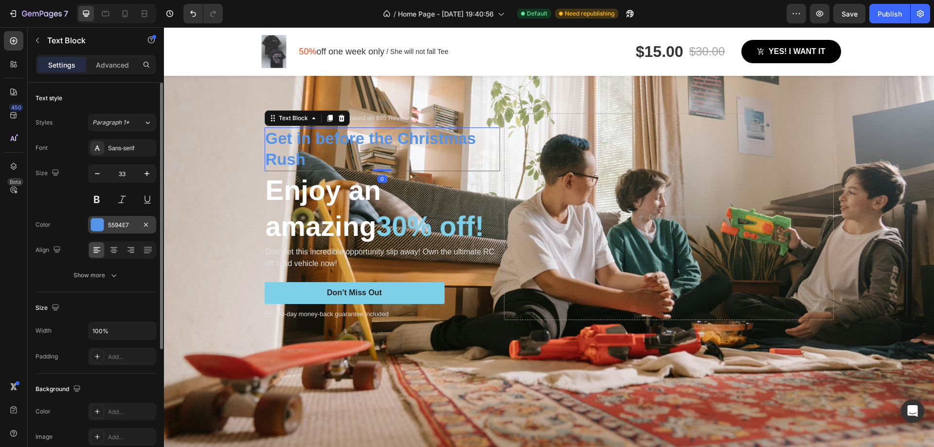
click at [100, 229] on div at bounding box center [97, 224] width 13 height 13
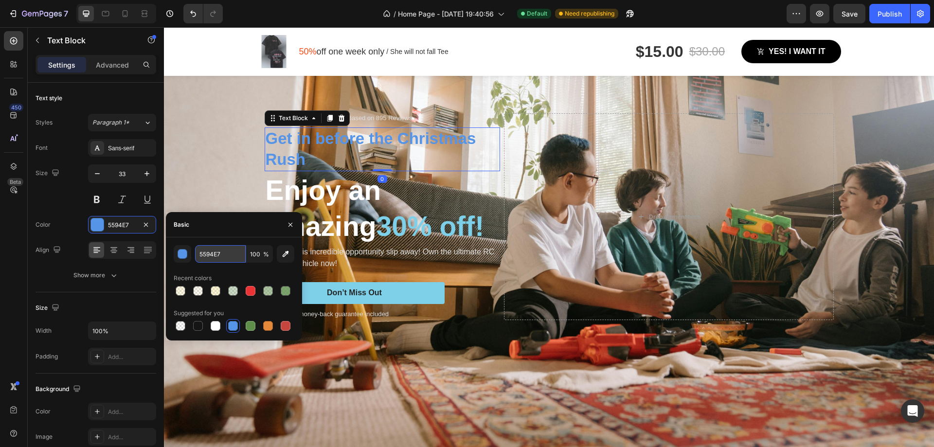
click at [205, 253] on input "5594E7" at bounding box center [220, 254] width 51 height 18
paste input "7DD0E8"
click at [217, 324] on div at bounding box center [216, 326] width 10 height 10
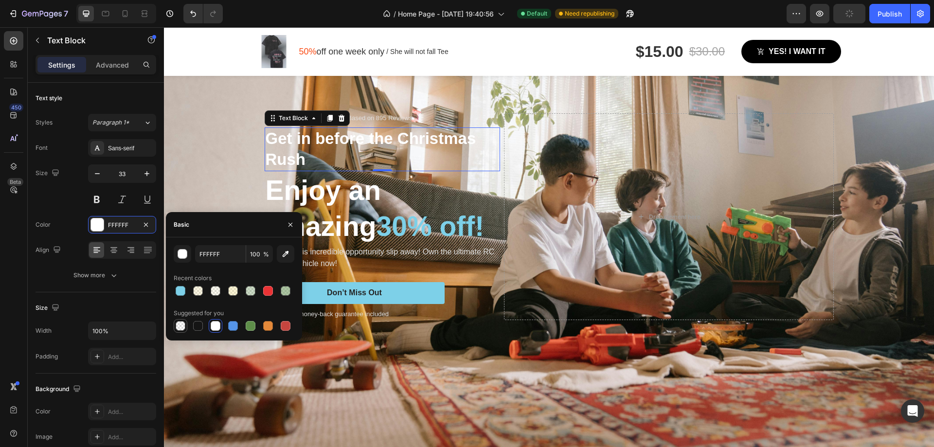
click at [184, 325] on div at bounding box center [181, 326] width 10 height 10
type input "000000"
type input "0"
click at [200, 325] on div at bounding box center [198, 326] width 10 height 10
type input "151515"
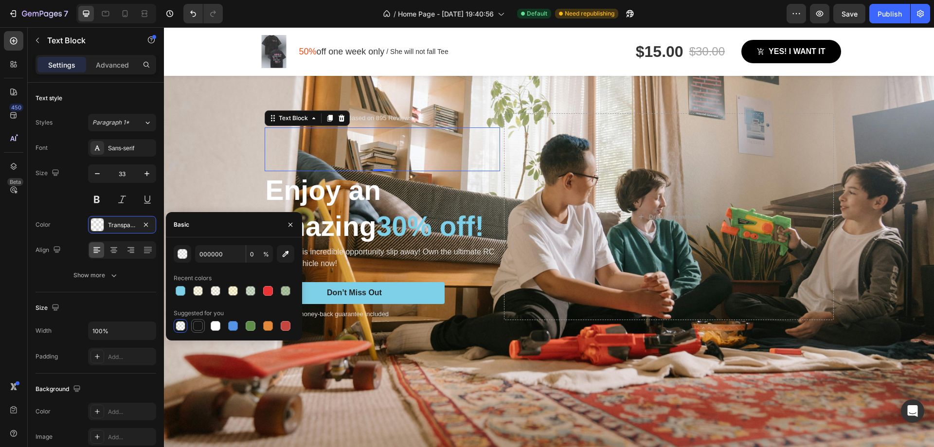
type input "100"
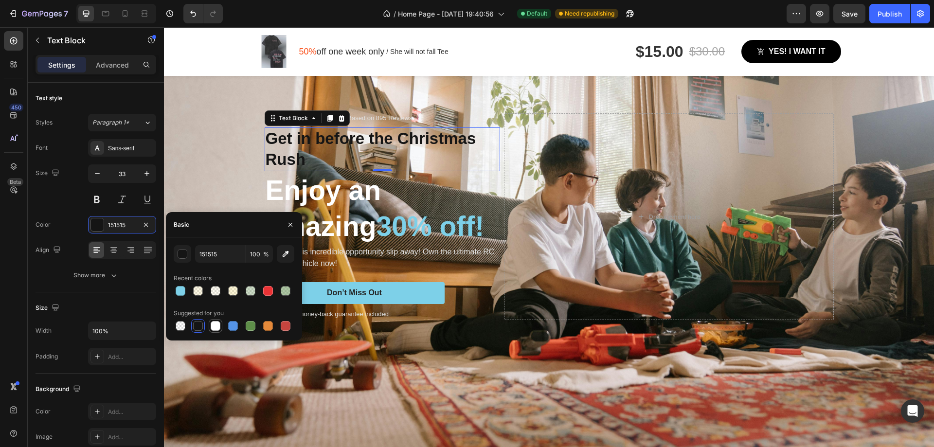
click at [211, 327] on div at bounding box center [216, 326] width 10 height 10
click at [199, 326] on div at bounding box center [198, 326] width 10 height 10
click at [219, 328] on div at bounding box center [216, 326] width 10 height 10
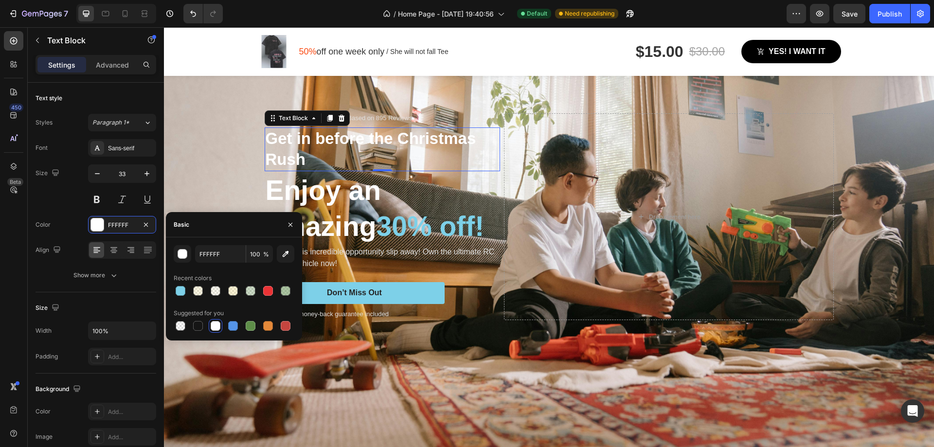
click at [214, 326] on div at bounding box center [216, 326] width 10 height 10
click at [229, 325] on div at bounding box center [233, 326] width 10 height 10
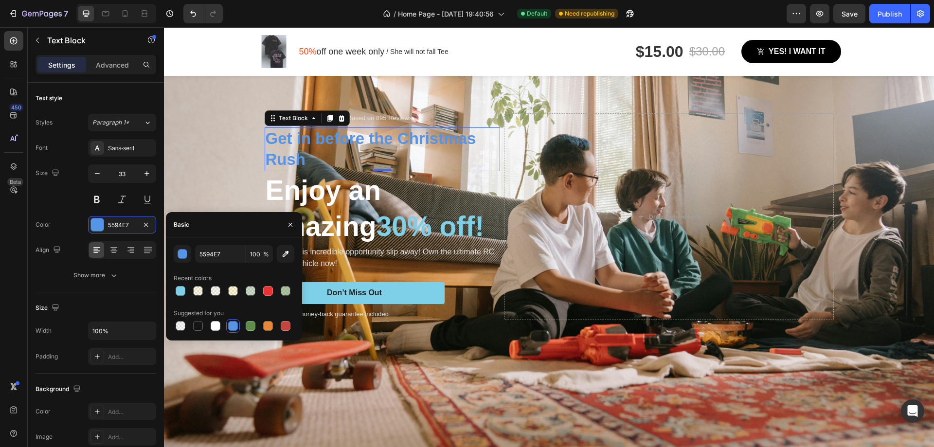
click at [222, 325] on div at bounding box center [234, 326] width 121 height 14
click at [215, 325] on div at bounding box center [216, 326] width 10 height 10
type input "FFFFFF"
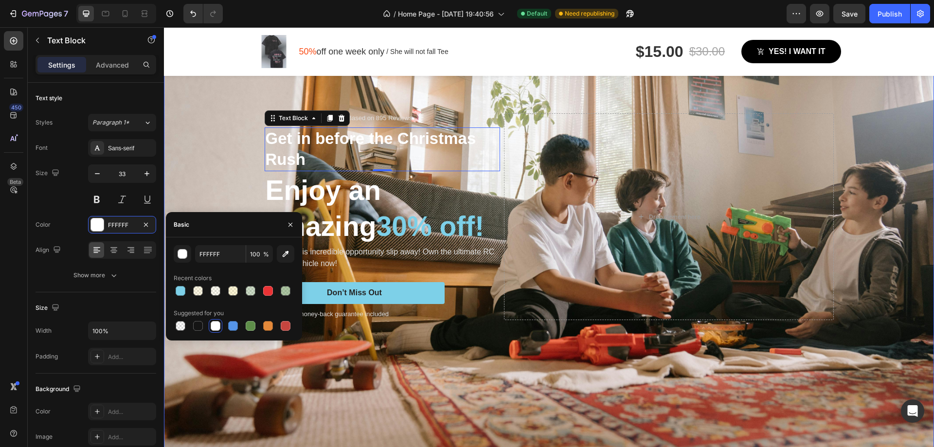
click at [196, 147] on div "Background Image" at bounding box center [549, 216] width 770 height 513
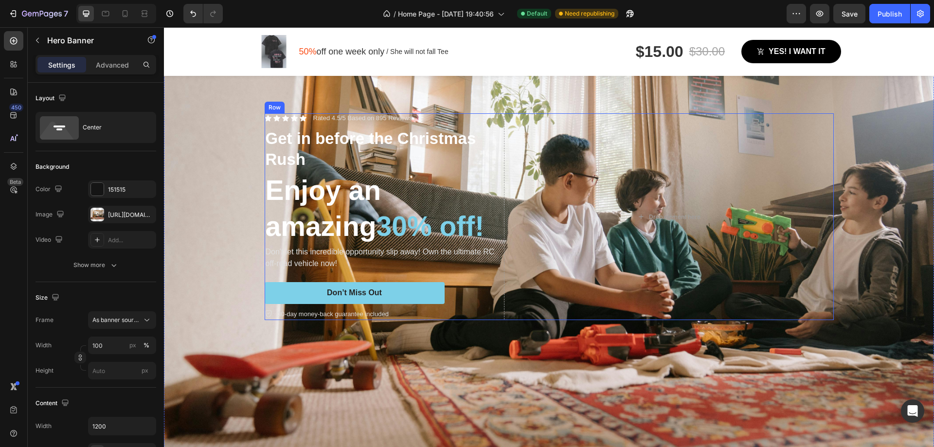
scroll to position [184, 0]
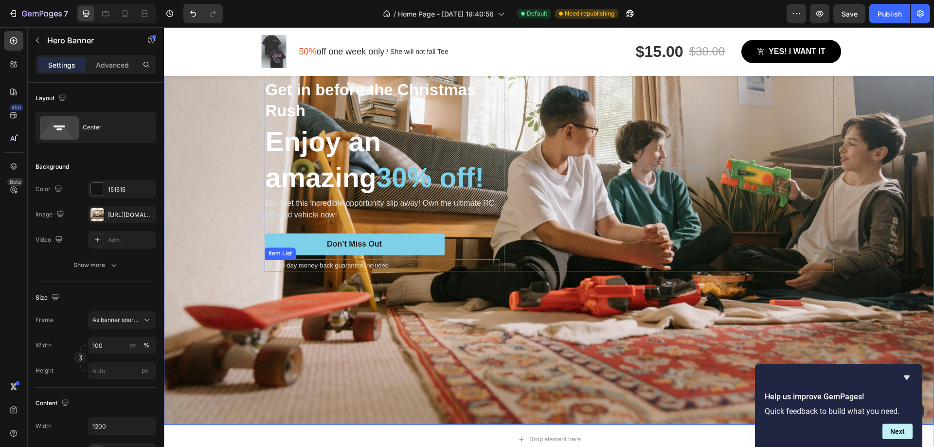
click at [323, 261] on p "30-day money-back guarantee included" at bounding box center [333, 266] width 111 height 10
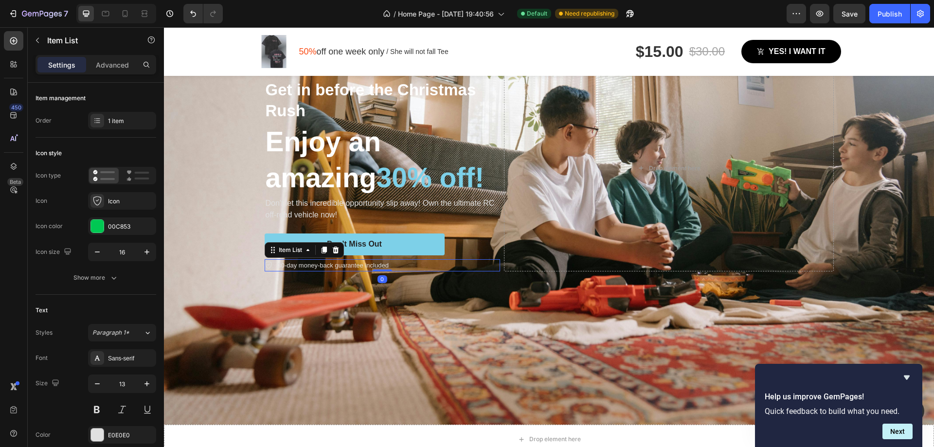
click at [270, 265] on div "30-day money-back guarantee included" at bounding box center [328, 265] width 126 height 13
click at [286, 263] on p "30-day money-back guarantee included" at bounding box center [333, 266] width 111 height 10
click at [280, 266] on p "30-day money-back guarantee included" at bounding box center [333, 266] width 111 height 10
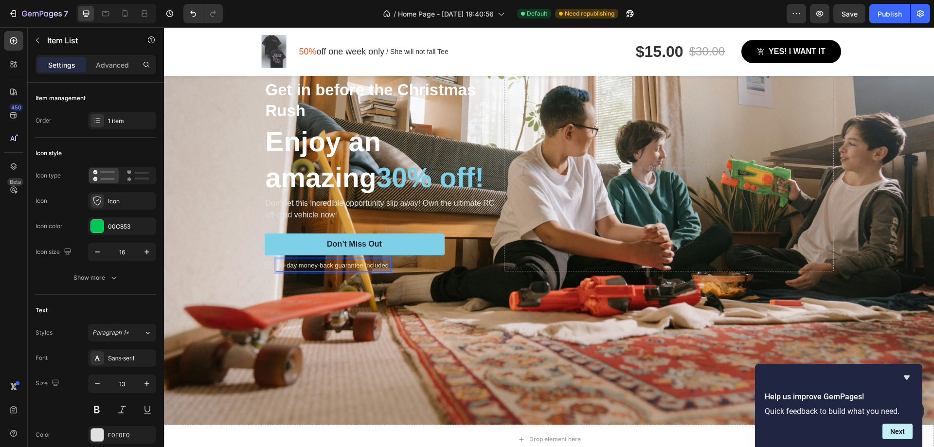
click at [314, 278] on div "Icon Icon Icon Icon Icon Icon List Rated 4.5/5 Based on 895 Reviews Text Block …" at bounding box center [549, 168] width 584 height 238
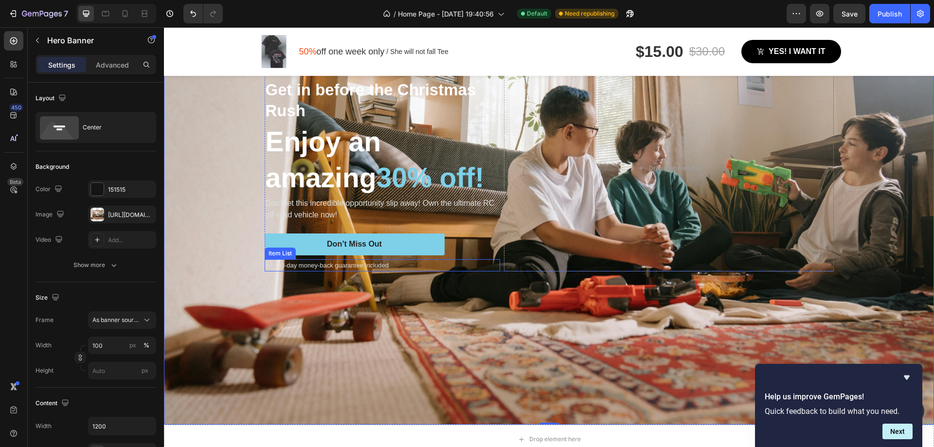
click at [314, 263] on p "30-day money-back guarantee included" at bounding box center [333, 266] width 111 height 10
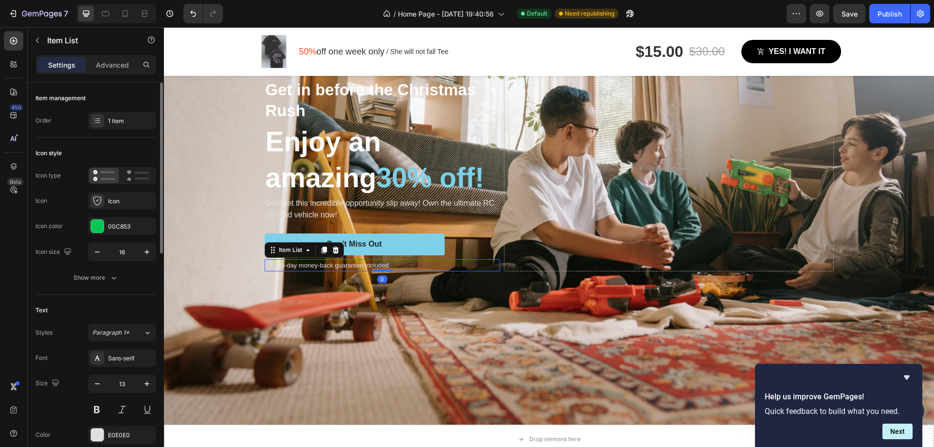
scroll to position [49, 0]
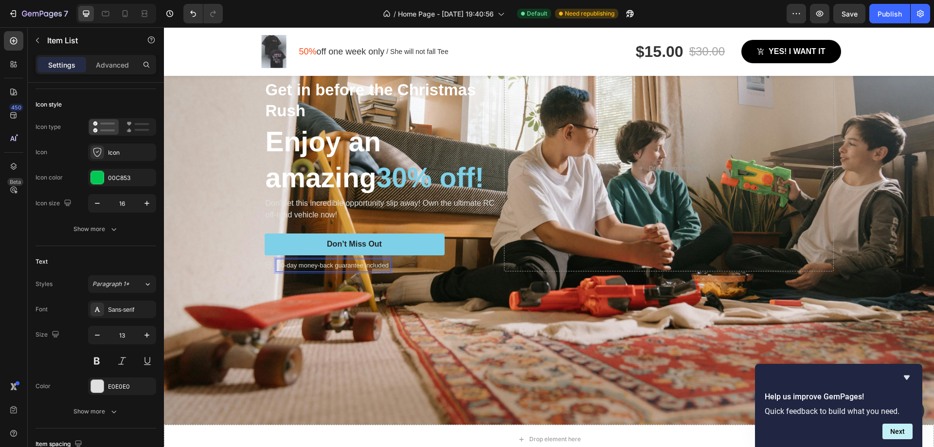
click at [365, 263] on p "30-day money-back guarantee included" at bounding box center [333, 266] width 111 height 10
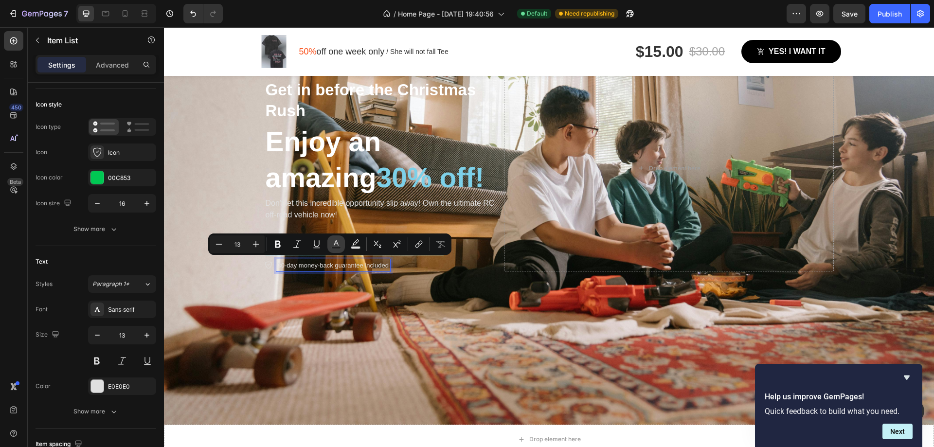
click at [333, 247] on rect "Editor contextual toolbar" at bounding box center [336, 248] width 9 height 2
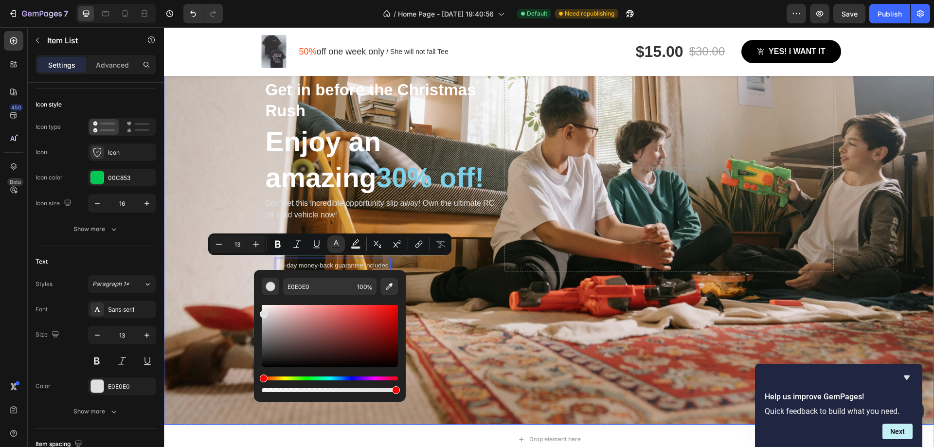
click at [203, 286] on div "Background Image" at bounding box center [549, 167] width 770 height 513
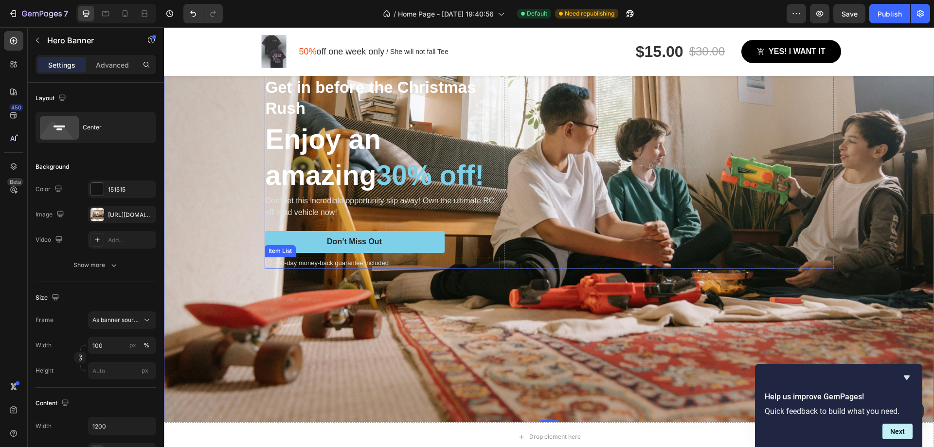
scroll to position [184, 0]
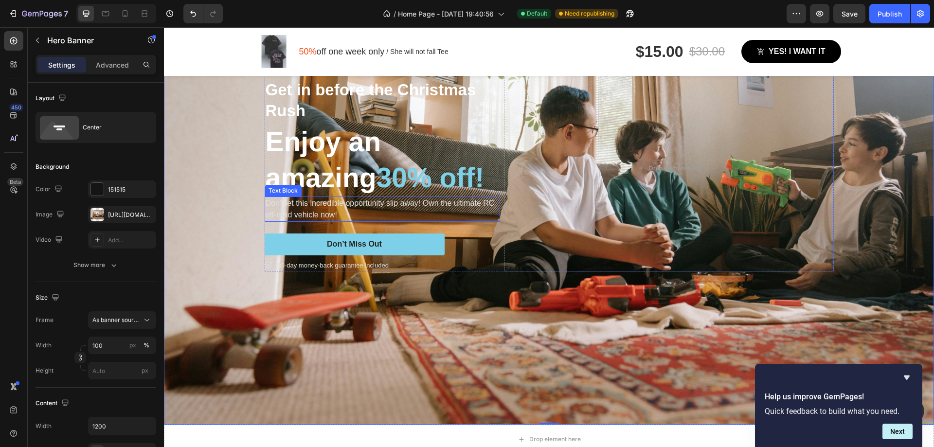
click at [324, 213] on p "Don't let this incredible opportunity slip away! Own the ultimate RC off-road v…" at bounding box center [383, 209] width 234 height 23
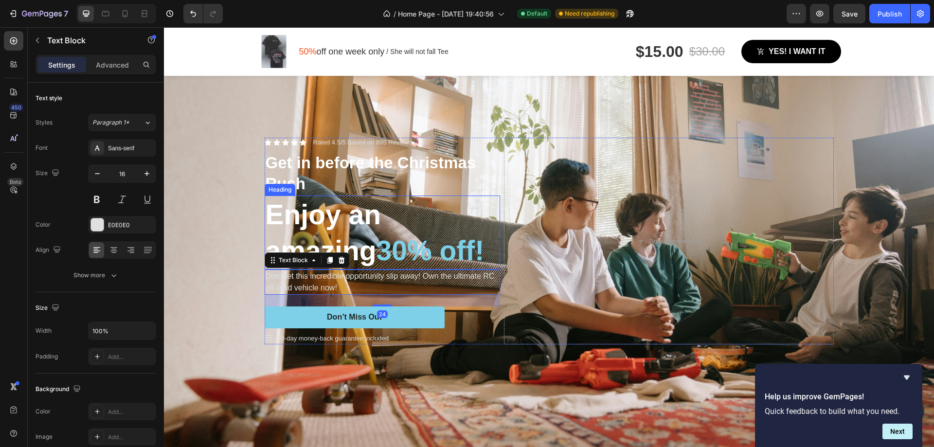
scroll to position [136, 0]
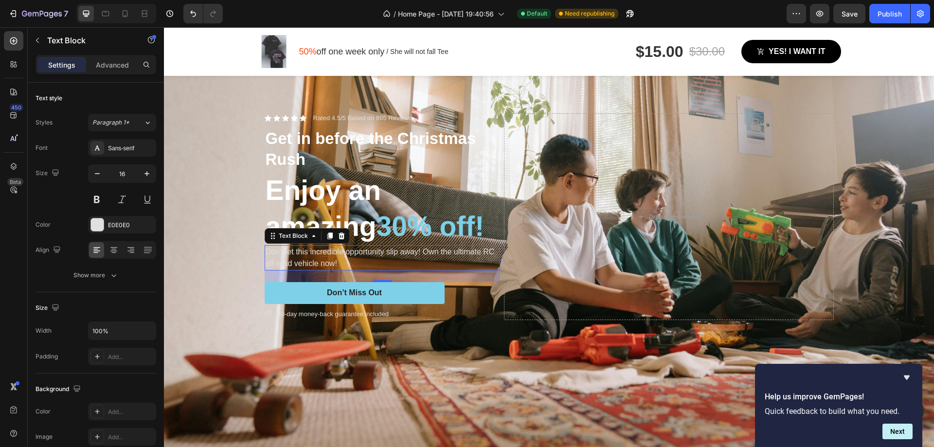
click at [438, 256] on p "Don't let this incredible opportunity slip away! Own the ultimate RC off-road v…" at bounding box center [383, 257] width 234 height 23
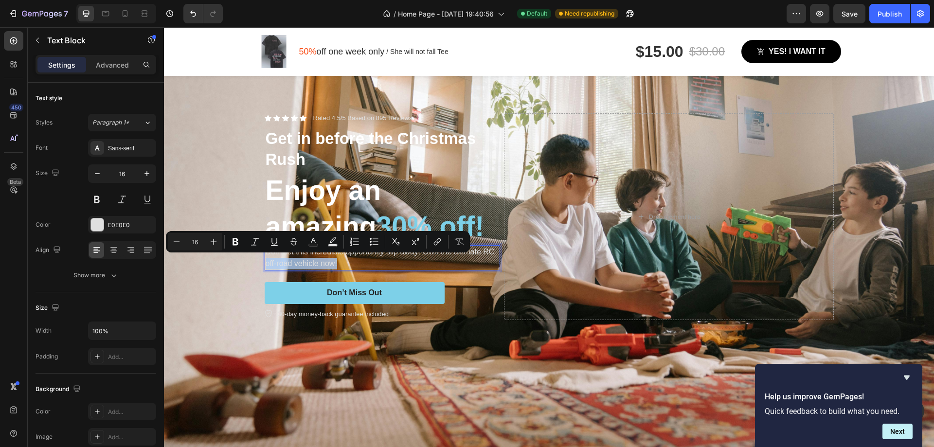
drag, startPoint x: 339, startPoint y: 260, endPoint x: 264, endPoint y: 262, distance: 75.4
click at [266, 262] on p "Don't let this incredible opportunity slip away! Own the ultimate RC off-road v…" at bounding box center [383, 257] width 234 height 23
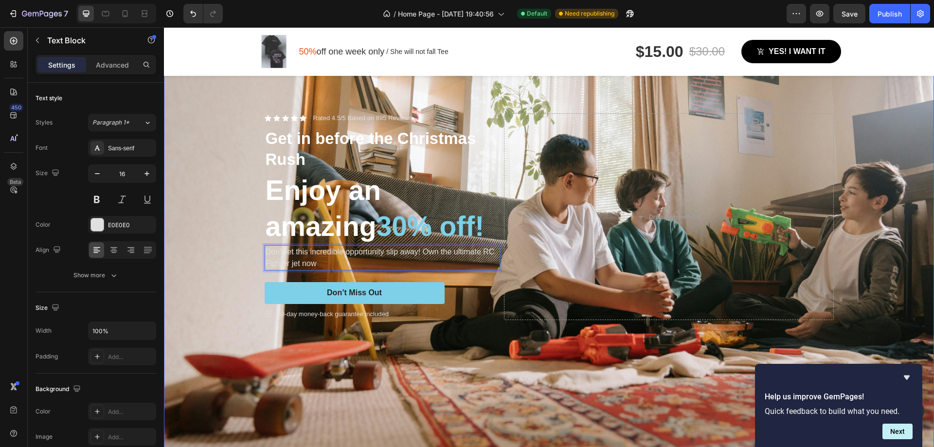
click at [340, 347] on div "Background Image" at bounding box center [549, 216] width 770 height 513
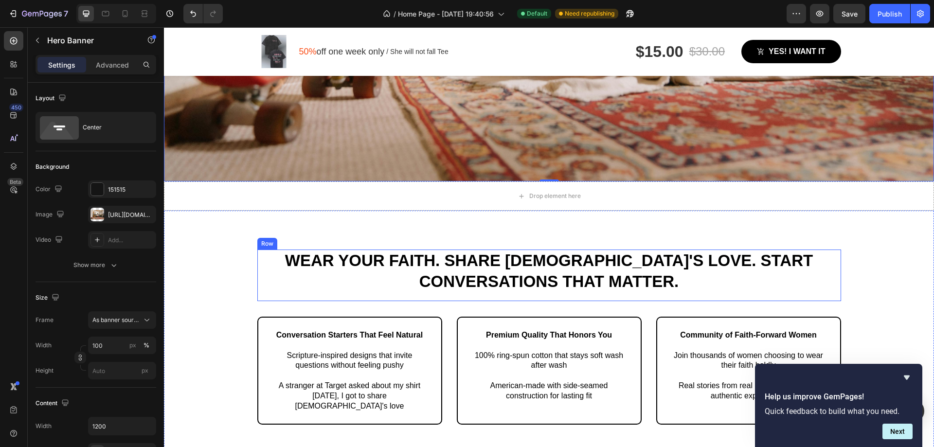
scroll to position [525, 0]
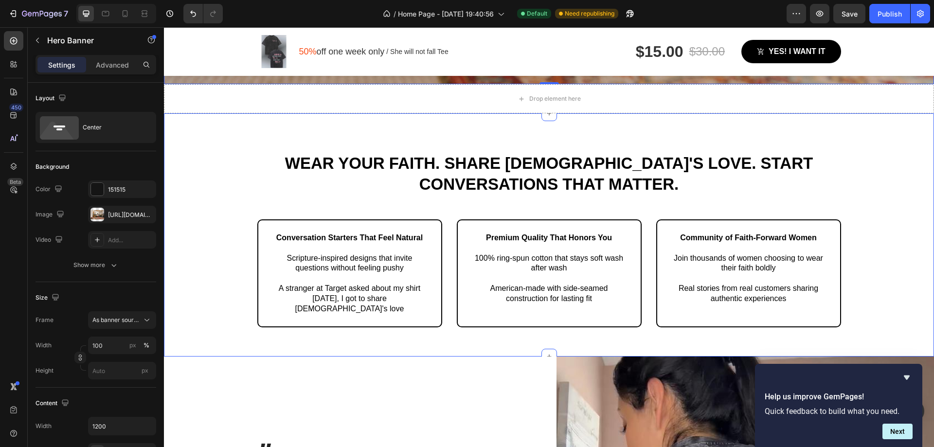
click at [228, 155] on div "Wear Your Faith. Share [DEMOGRAPHIC_DATA]'s Love. Start Conversations That Matt…" at bounding box center [549, 251] width 756 height 199
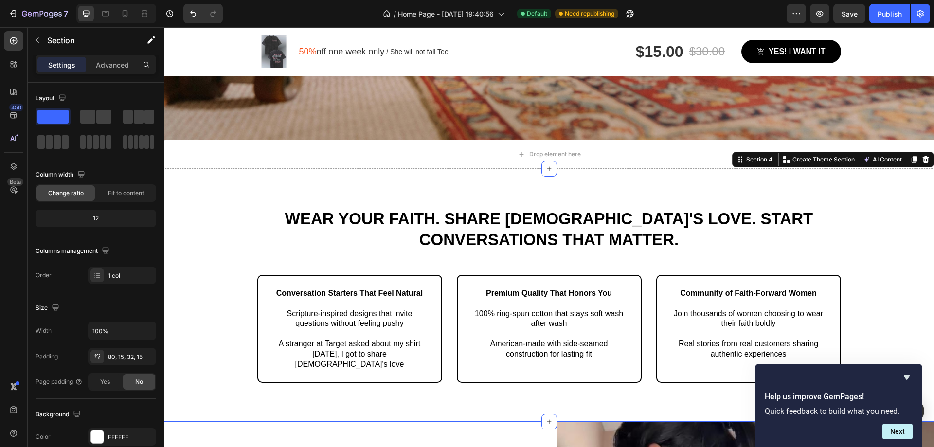
scroll to position [428, 0]
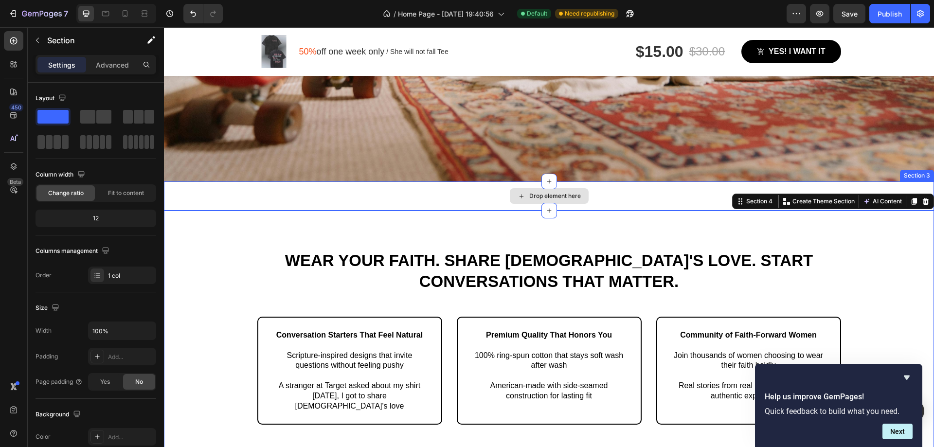
click at [337, 189] on div "Drop element here" at bounding box center [549, 195] width 770 height 29
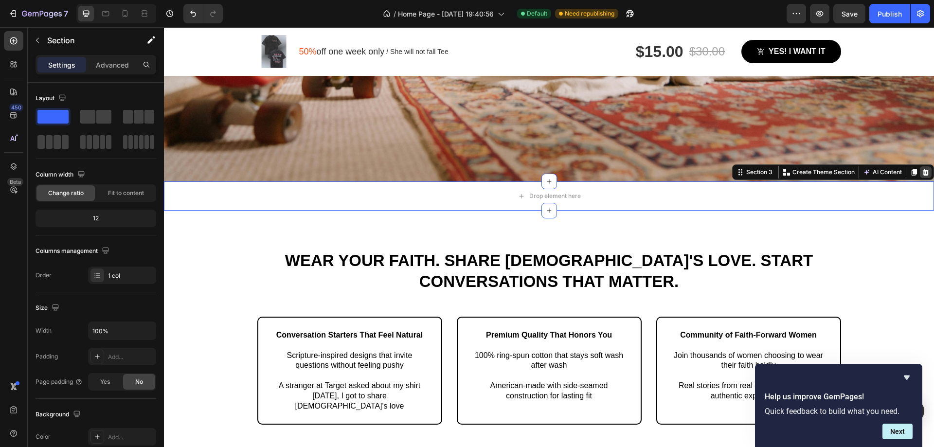
click at [922, 169] on div at bounding box center [926, 172] width 12 height 12
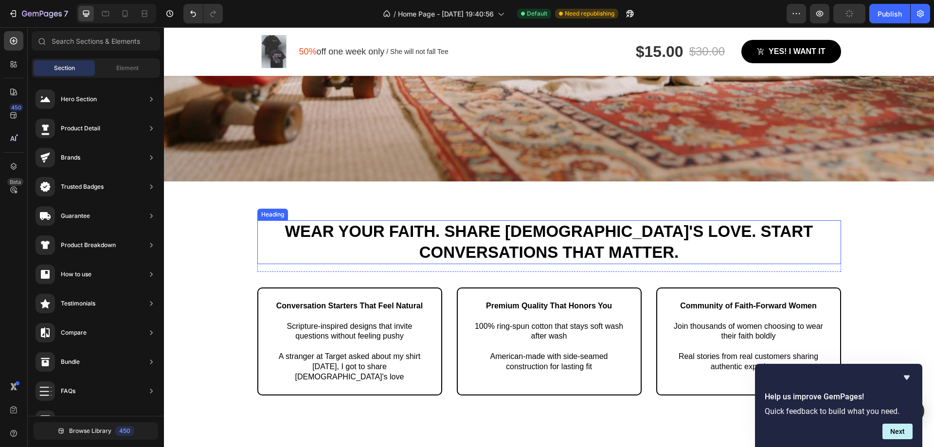
click at [565, 222] on h2 "Wear Your Faith. Share [DEMOGRAPHIC_DATA]'s Love. Start Conversations That Matt…" at bounding box center [549, 242] width 584 height 44
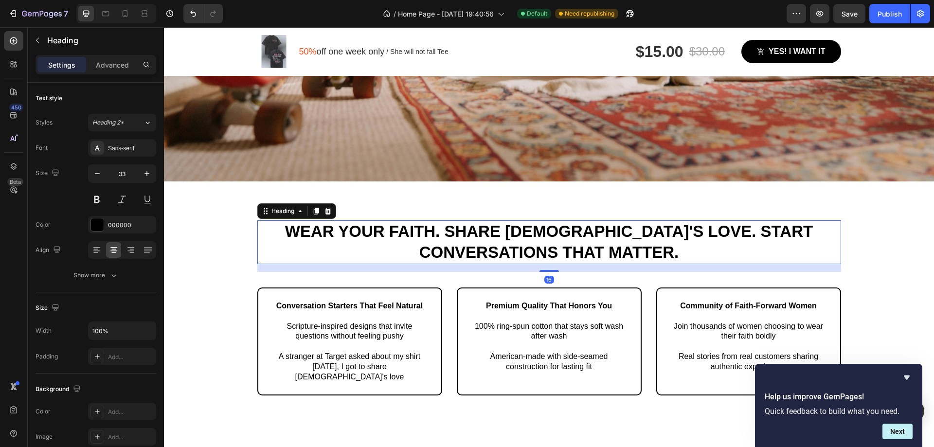
click at [565, 222] on h2 "Wear Your Faith. Share [DEMOGRAPHIC_DATA]'s Love. Start Conversations That Matt…" at bounding box center [549, 242] width 584 height 44
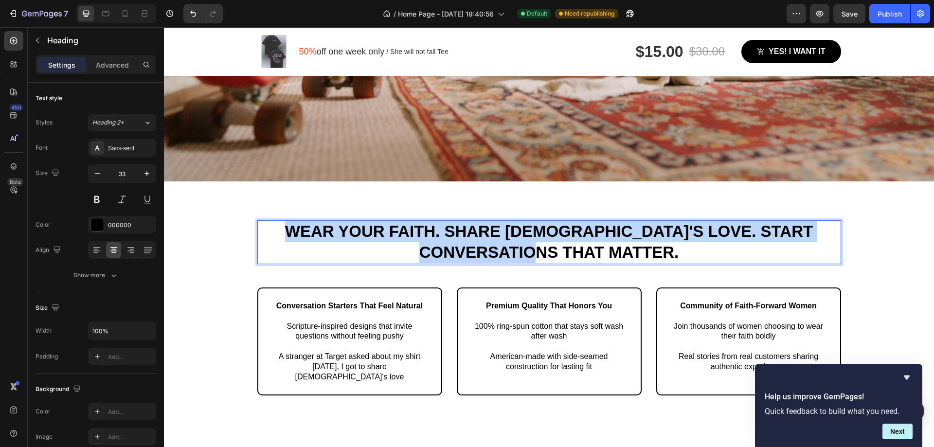
click at [565, 222] on p "Wear Your Faith. Share [DEMOGRAPHIC_DATA]'s Love. Start Conversations That Matt…" at bounding box center [549, 242] width 582 height 42
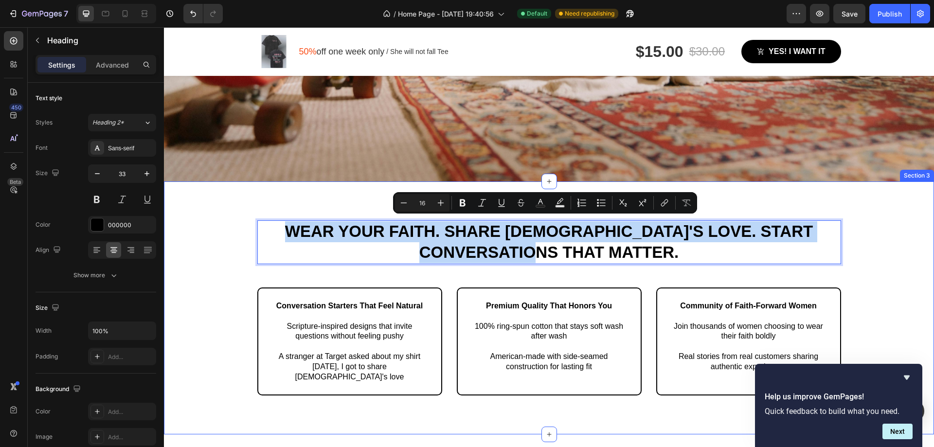
click at [378, 182] on div "Wear Your Faith. Share [DEMOGRAPHIC_DATA]'s Love. Start Conversations That Matt…" at bounding box center [549, 307] width 770 height 253
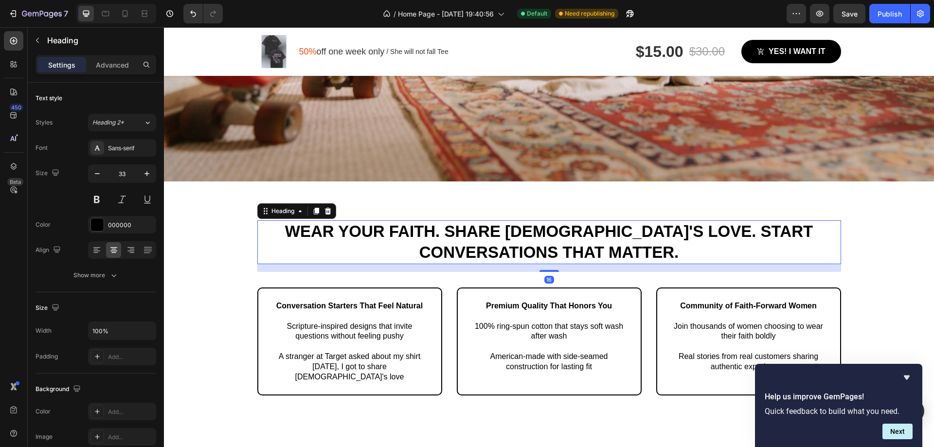
click at [439, 226] on p "Wear Your Faith. Share [DEMOGRAPHIC_DATA]'s Love. Start Conversations That Matt…" at bounding box center [549, 242] width 582 height 42
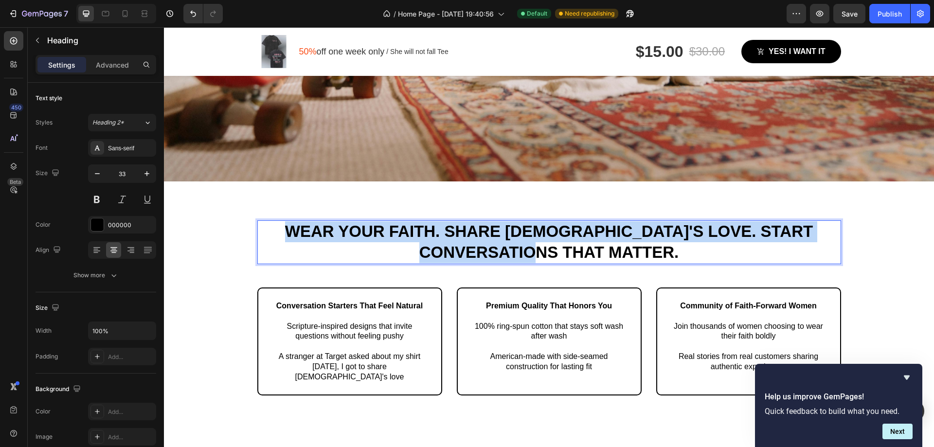
click at [439, 226] on p "Wear Your Faith. Share [DEMOGRAPHIC_DATA]'s Love. Start Conversations That Matt…" at bounding box center [549, 242] width 582 height 42
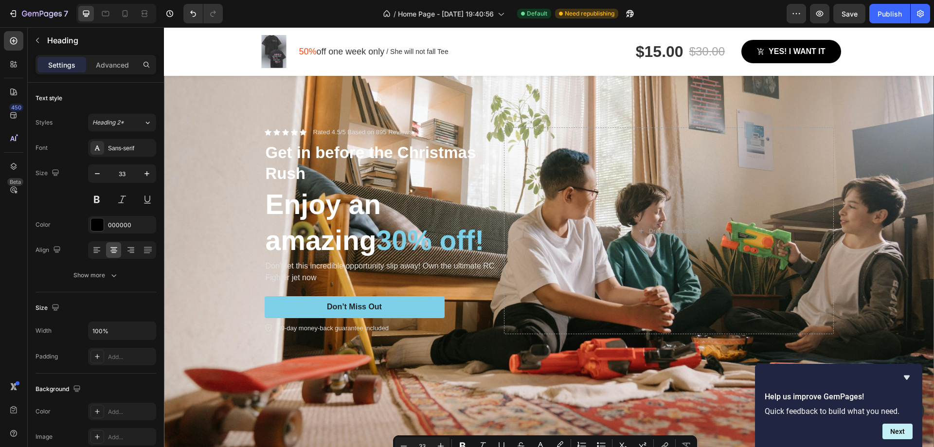
type input "16"
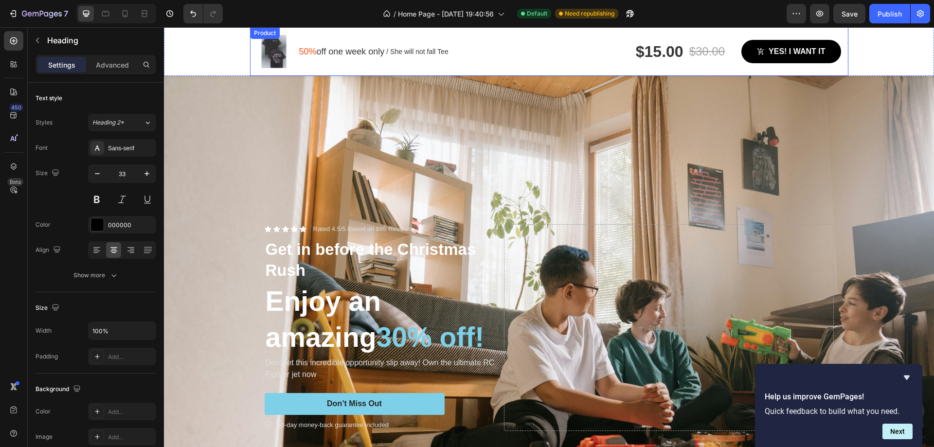
scroll to position [0, 0]
